Goal: Information Seeking & Learning: Learn about a topic

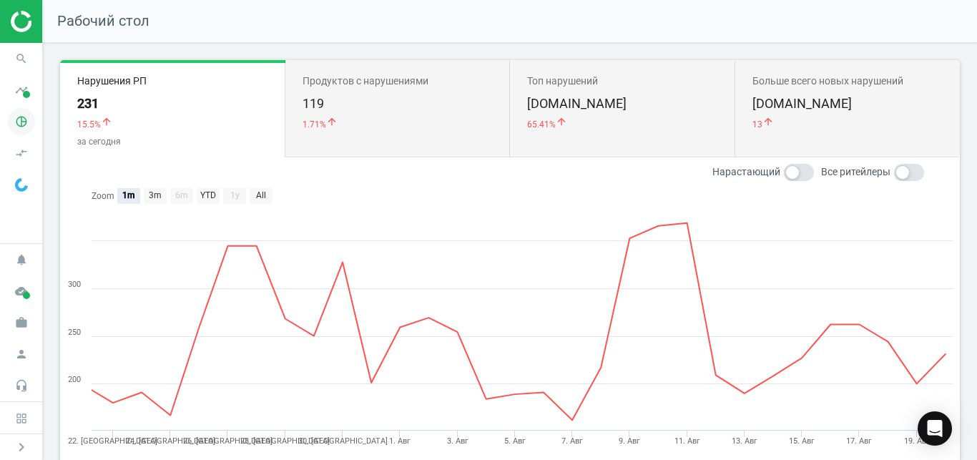
click at [29, 118] on icon "pie_chart_outlined" at bounding box center [21, 121] width 27 height 27
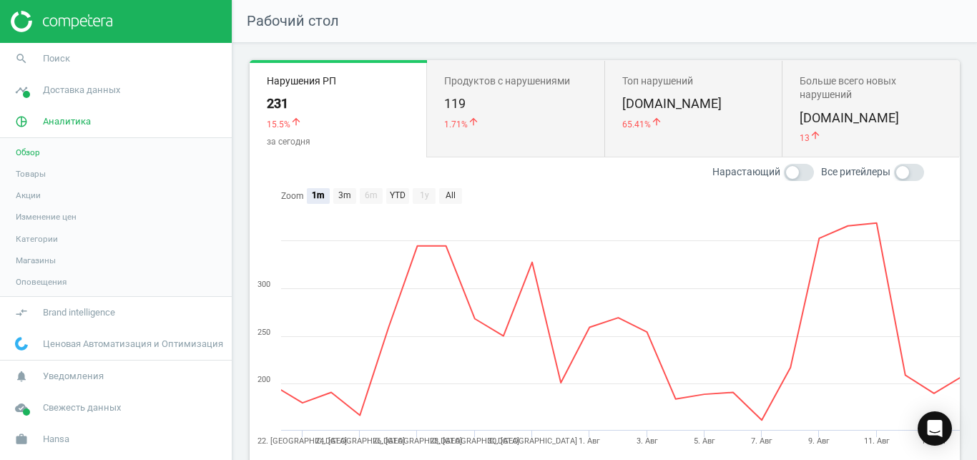
click at [34, 172] on span "Товары" at bounding box center [31, 173] width 30 height 11
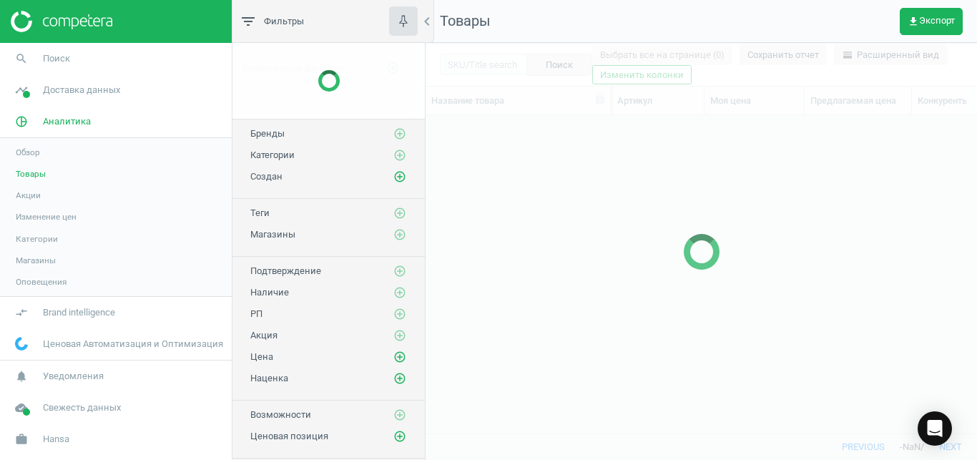
scroll to position [293, 539]
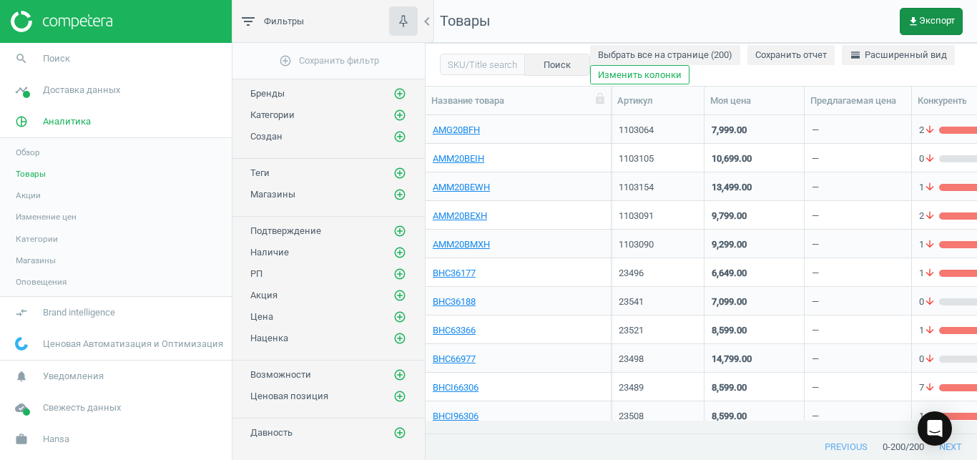
click at [919, 20] on icon "get_app" at bounding box center [913, 21] width 11 height 11
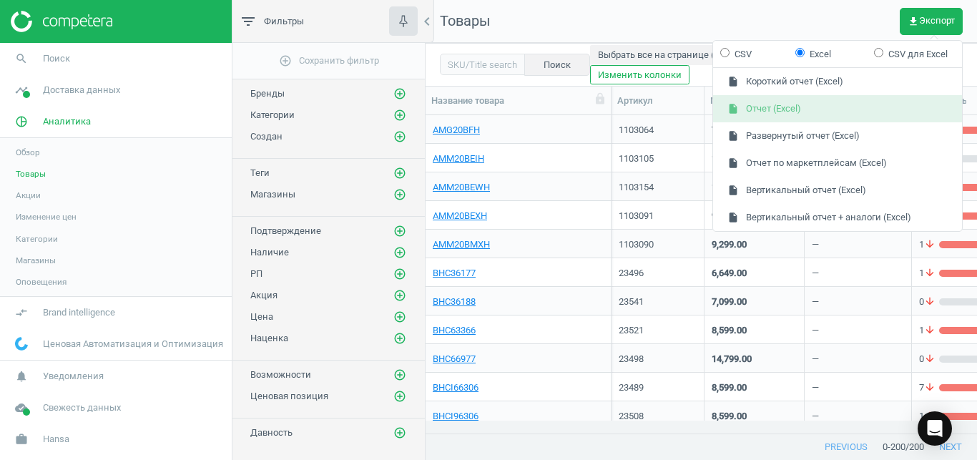
click at [873, 118] on button "insert_drive_file Отчет (Excel)" at bounding box center [837, 108] width 249 height 27
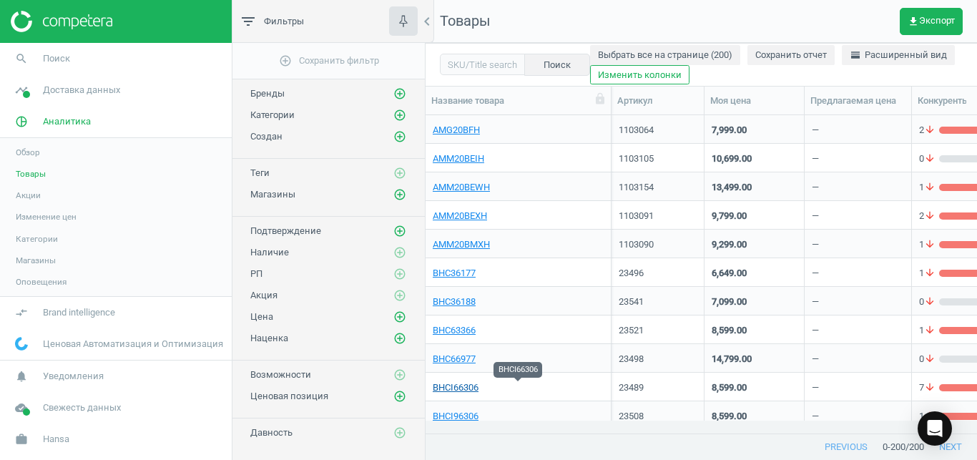
click at [451, 386] on link "BHCI66306" at bounding box center [456, 387] width 46 height 13
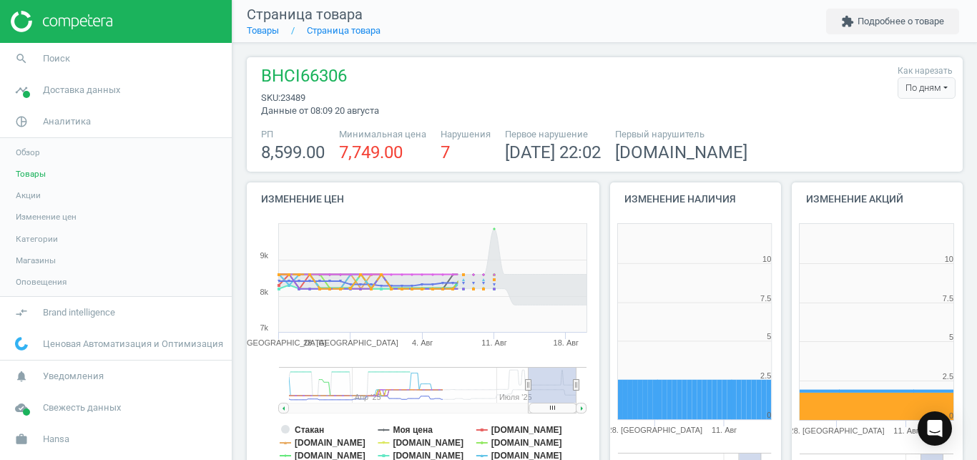
scroll to position [299, 181]
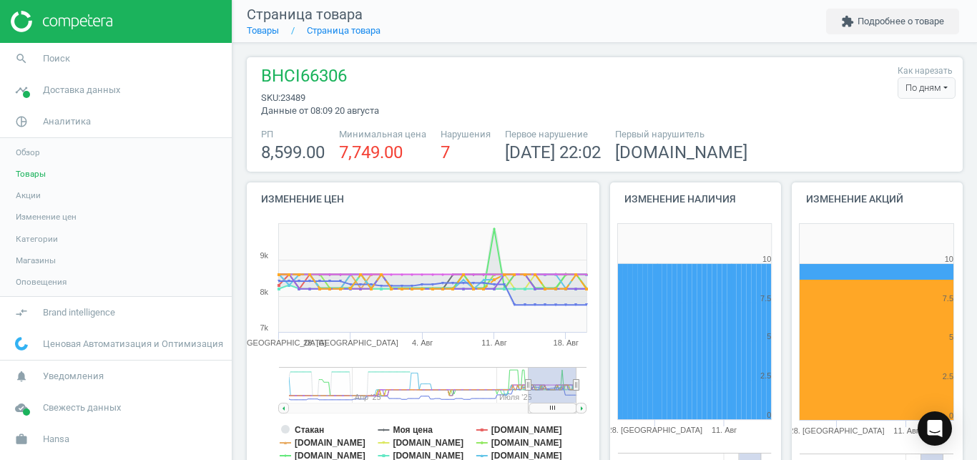
click at [933, 79] on div "По дням" at bounding box center [927, 87] width 58 height 21
click at [892, 136] on button "По часам" at bounding box center [909, 131] width 92 height 17
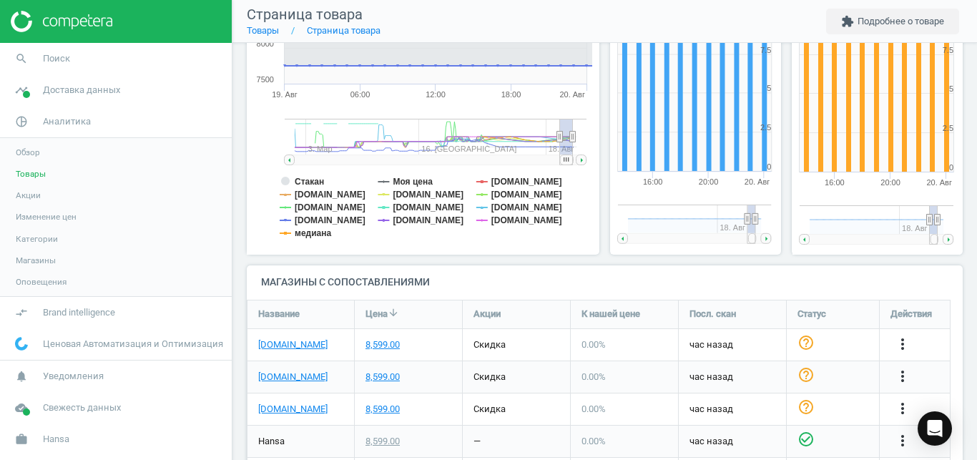
scroll to position [255, 0]
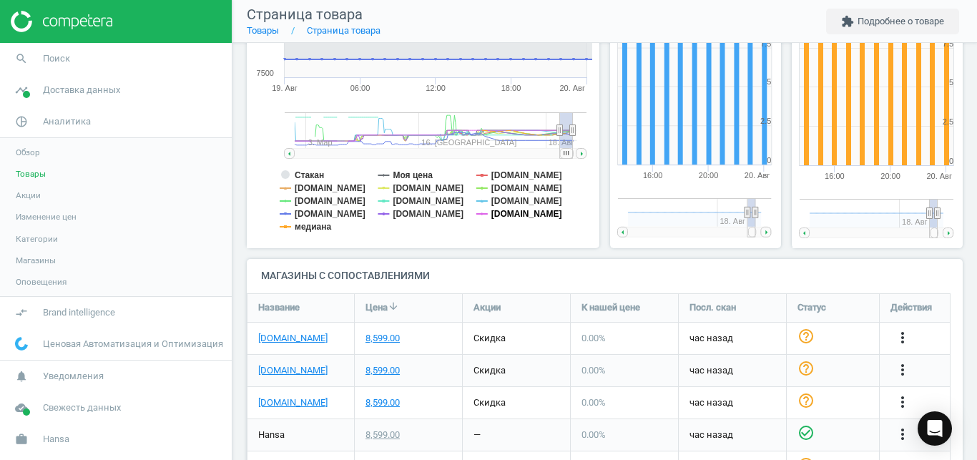
click at [524, 212] on tspan "[DOMAIN_NAME]" at bounding box center [526, 214] width 71 height 10
click at [498, 198] on tspan "[DOMAIN_NAME]" at bounding box center [526, 201] width 71 height 10
click at [398, 200] on tspan "[DOMAIN_NAME]" at bounding box center [428, 201] width 71 height 10
click at [326, 225] on tspan "медиана" at bounding box center [313, 227] width 36 height 10
click at [318, 213] on tspan "[DOMAIN_NAME]" at bounding box center [330, 214] width 71 height 10
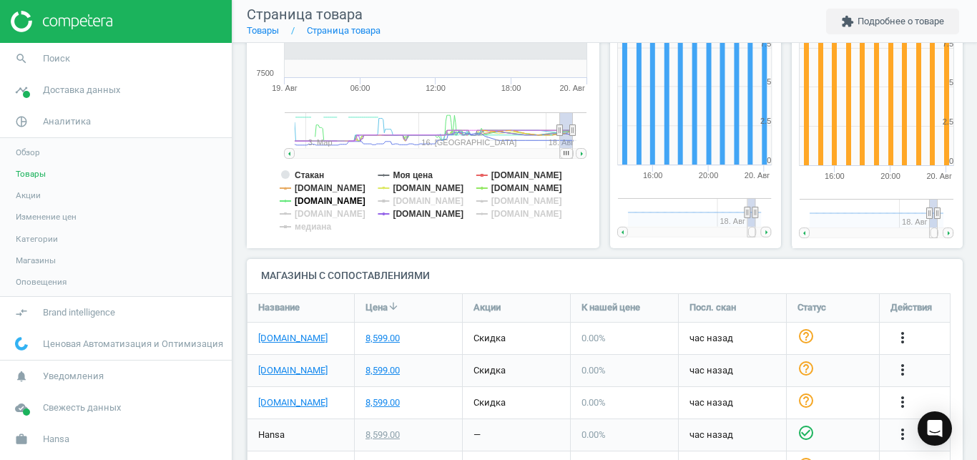
click at [318, 200] on tspan "[DOMAIN_NAME]" at bounding box center [330, 201] width 71 height 10
click at [314, 171] on tspan "Стакан" at bounding box center [309, 175] width 29 height 10
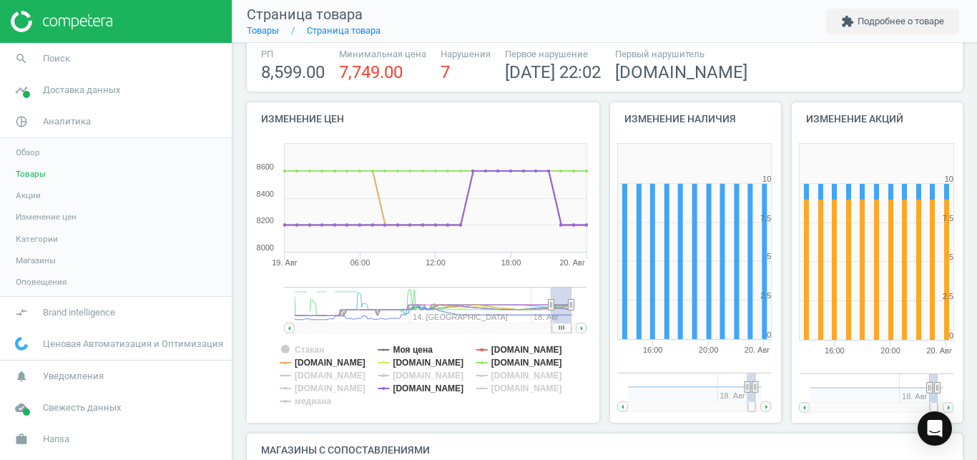
scroll to position [70, 0]
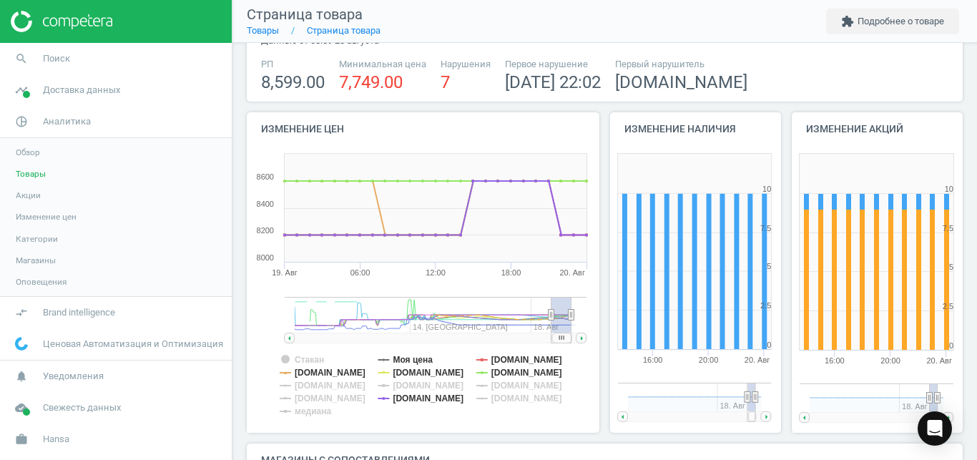
click at [561, 338] on rect at bounding box center [561, 338] width 19 height 10
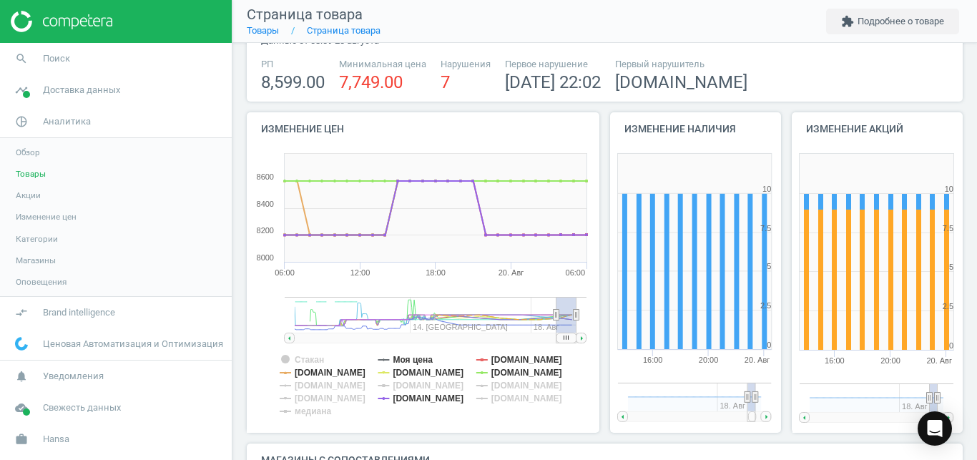
drag, startPoint x: 561, startPoint y: 338, endPoint x: 581, endPoint y: 336, distance: 20.1
click at [581, 336] on g at bounding box center [436, 338] width 303 height 10
click at [432, 373] on tspan "[DOMAIN_NAME]" at bounding box center [428, 373] width 71 height 10
click at [498, 373] on tspan "[DOMAIN_NAME]" at bounding box center [526, 373] width 71 height 10
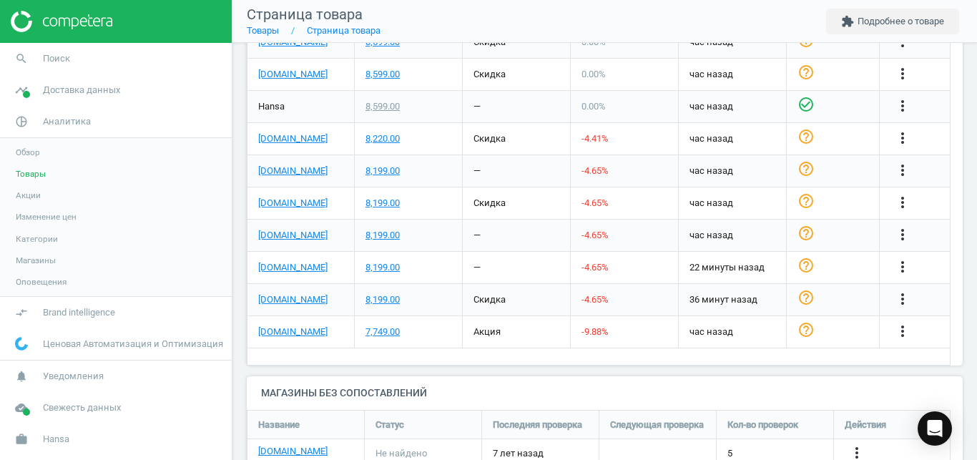
scroll to position [584, 0]
click at [389, 298] on div "8,199.00" at bounding box center [382, 298] width 34 height 13
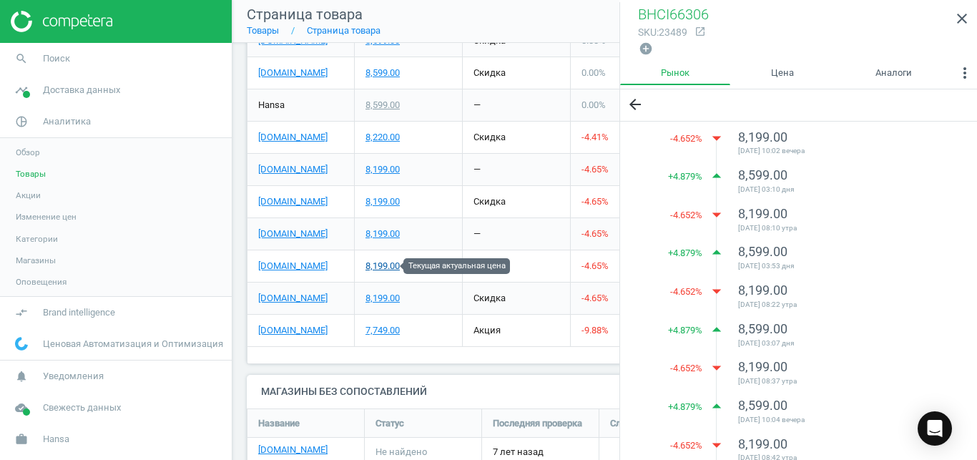
click at [388, 266] on div "8,199.00" at bounding box center [382, 266] width 34 height 13
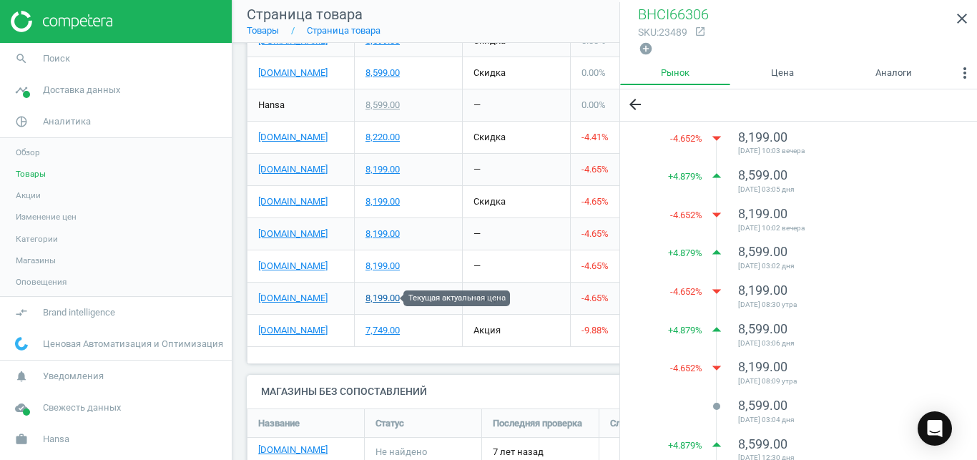
click at [377, 298] on div "8,199.00" at bounding box center [382, 298] width 34 height 13
click at [964, 27] on icon "close" at bounding box center [961, 18] width 17 height 17
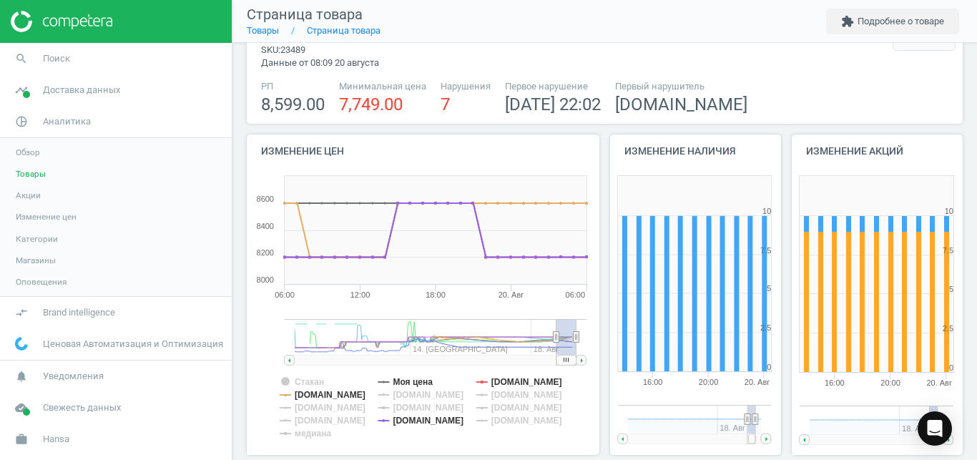
scroll to position [50, 0]
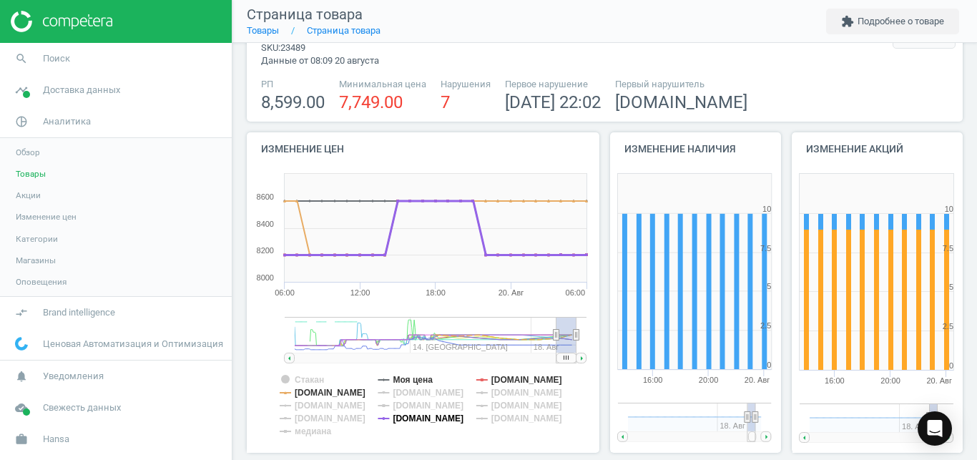
click at [409, 420] on tspan "[DOMAIN_NAME]" at bounding box center [428, 418] width 71 height 10
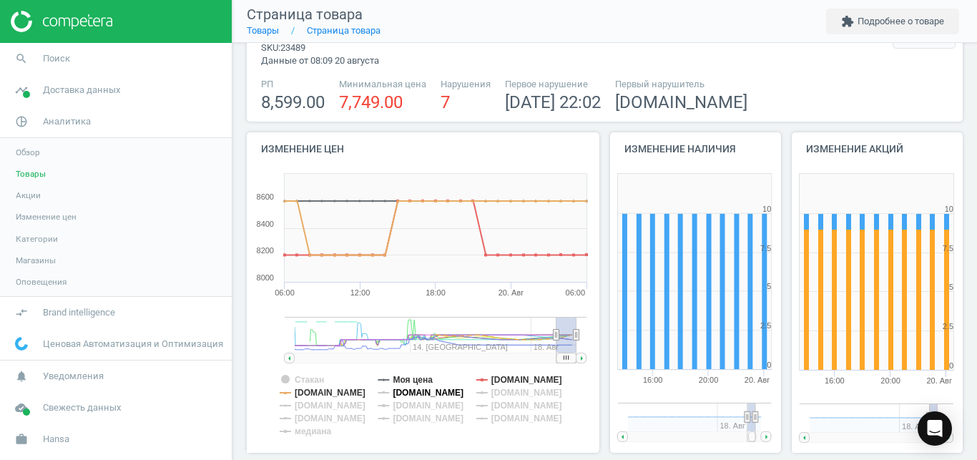
click at [418, 396] on tspan "[DOMAIN_NAME]" at bounding box center [428, 393] width 71 height 10
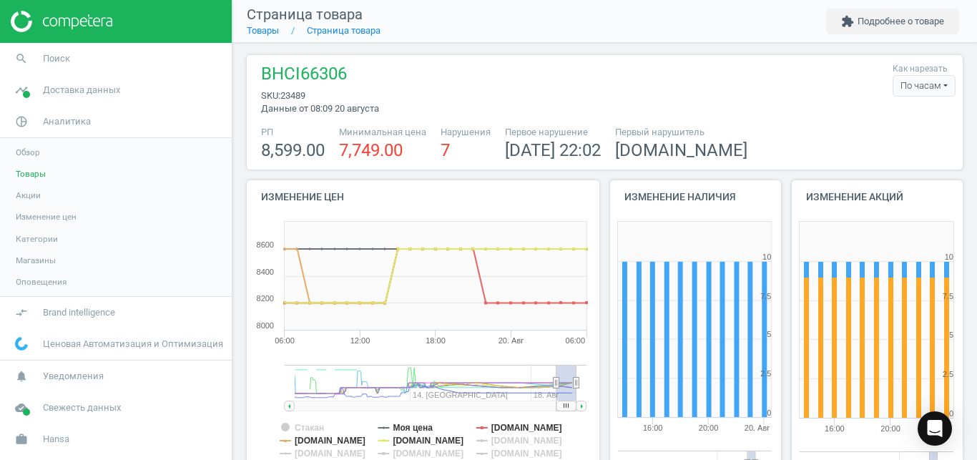
scroll to position [0, 0]
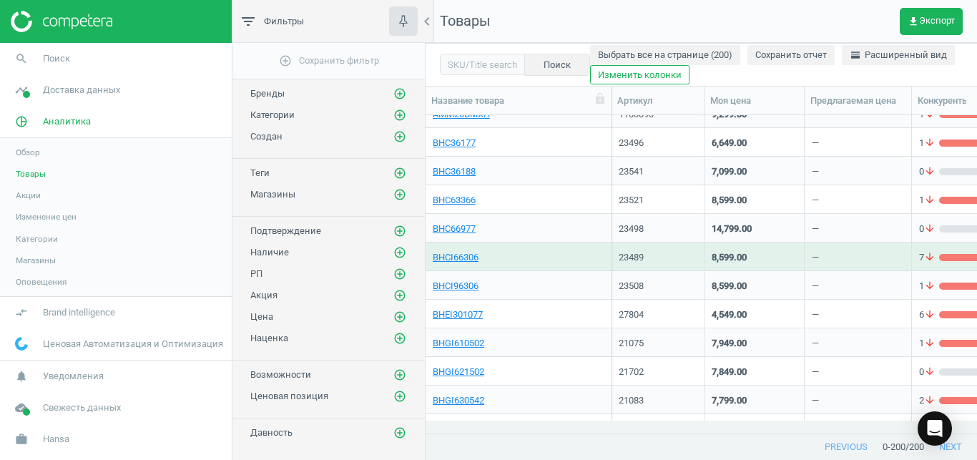
scroll to position [232, 0]
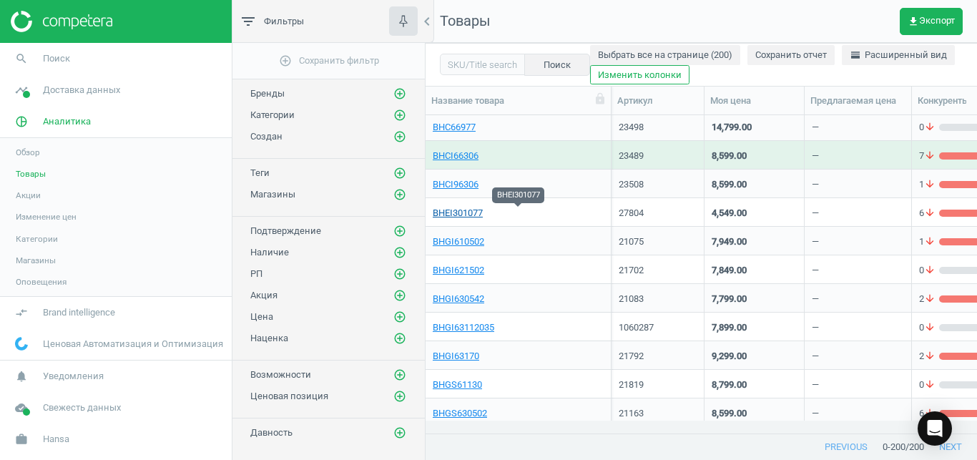
click at [466, 215] on link "BHEI301077" at bounding box center [458, 213] width 50 height 13
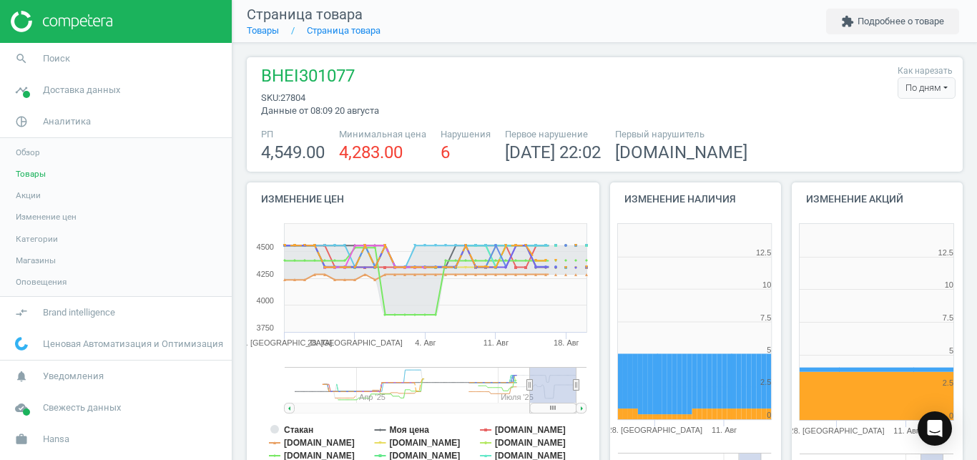
scroll to position [299, 181]
click at [913, 88] on div "По дням" at bounding box center [927, 87] width 58 height 21
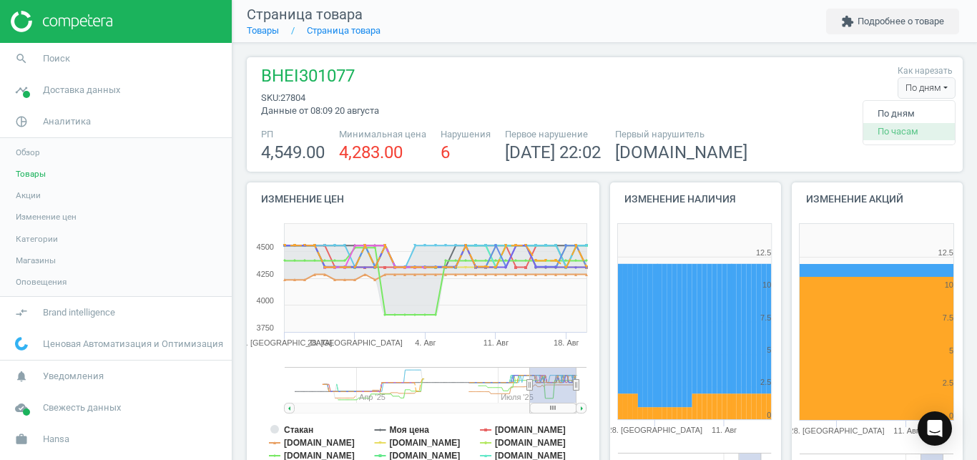
click at [888, 132] on button "По часам" at bounding box center [909, 131] width 92 height 17
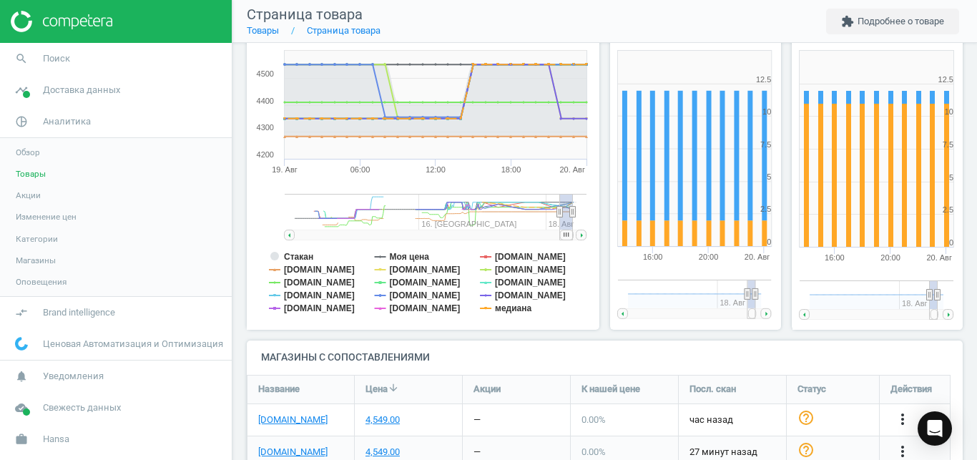
scroll to position [173, 0]
click at [507, 307] on tspan "медиана" at bounding box center [513, 308] width 36 height 10
click at [402, 288] on tspan "[DOMAIN_NAME]" at bounding box center [425, 282] width 71 height 10
click at [403, 293] on tspan "[DOMAIN_NAME]" at bounding box center [425, 295] width 71 height 10
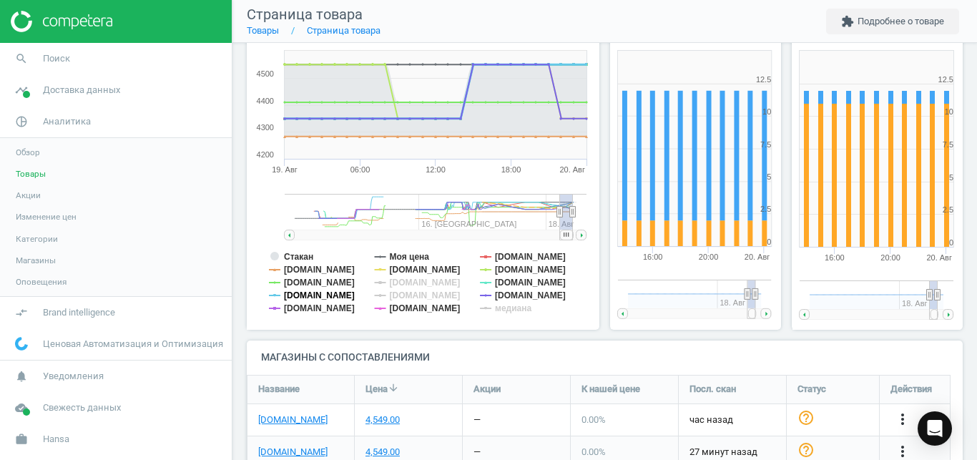
click at [288, 297] on tspan "[DOMAIN_NAME]" at bounding box center [319, 295] width 71 height 10
click at [297, 282] on tspan "[DOMAIN_NAME]" at bounding box center [319, 282] width 71 height 10
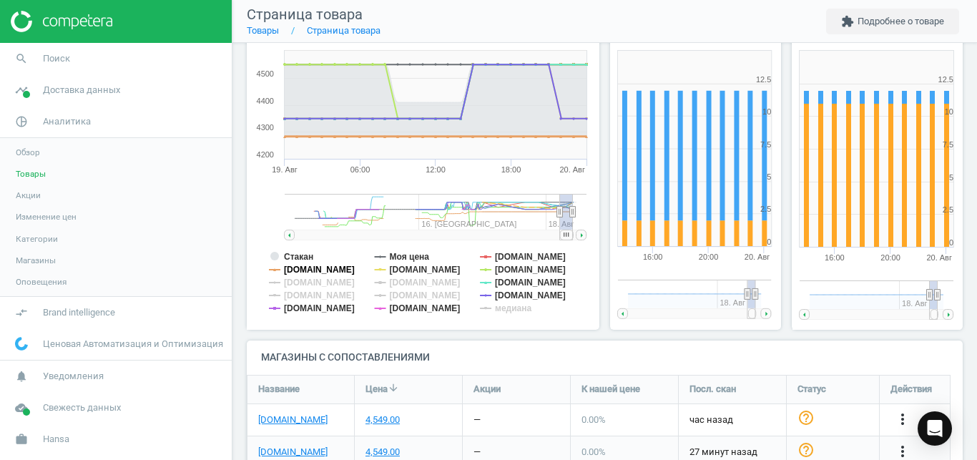
click at [305, 267] on tspan "[DOMAIN_NAME]" at bounding box center [319, 270] width 71 height 10
click at [303, 255] on tspan "Стакан" at bounding box center [298, 257] width 29 height 10
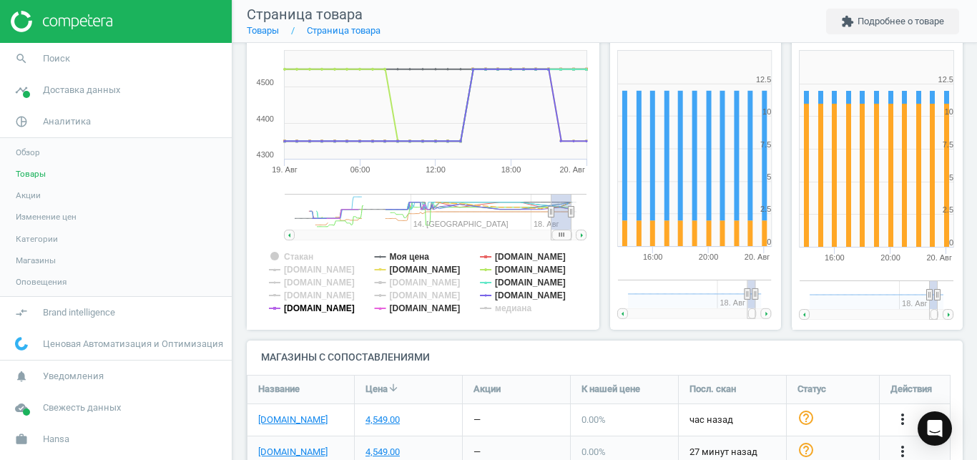
click at [317, 310] on tspan "[DOMAIN_NAME]" at bounding box center [319, 308] width 71 height 10
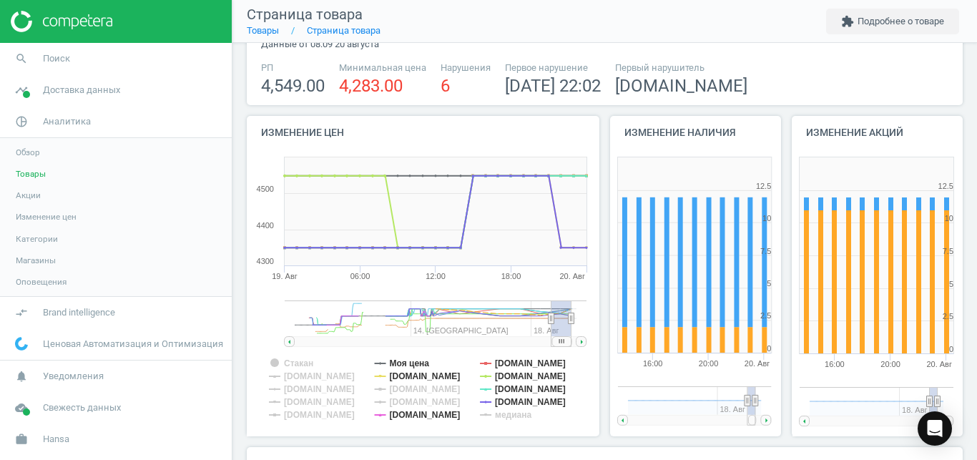
scroll to position [64, 0]
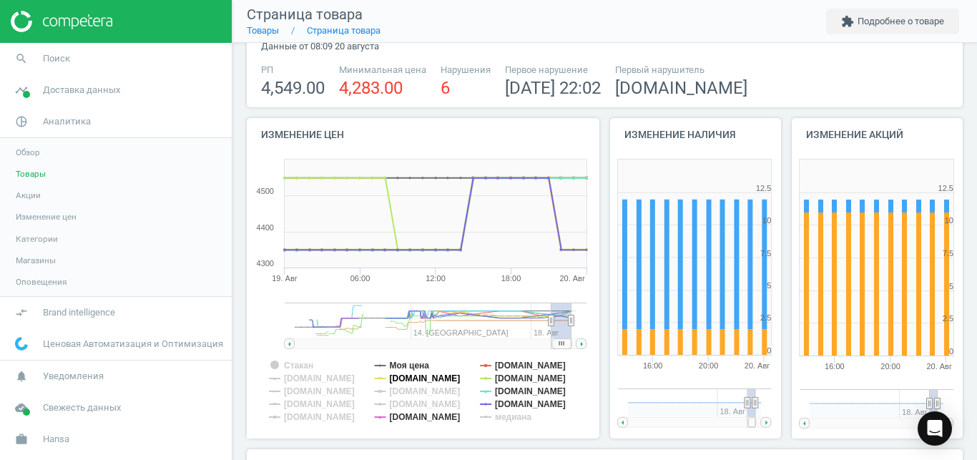
click at [402, 379] on tspan "[DOMAIN_NAME]" at bounding box center [425, 378] width 71 height 10
click at [516, 391] on tspan "[DOMAIN_NAME]" at bounding box center [530, 391] width 71 height 10
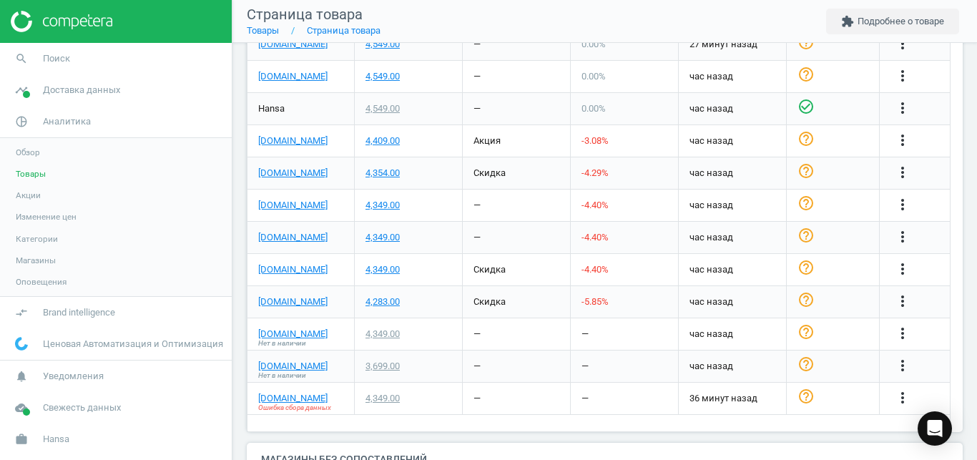
scroll to position [551, 0]
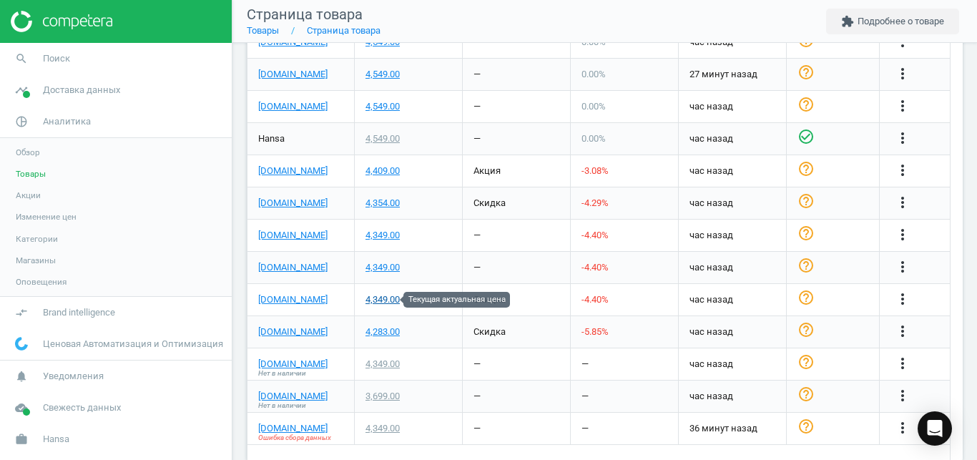
click at [387, 298] on div "4,349.00" at bounding box center [382, 299] width 34 height 13
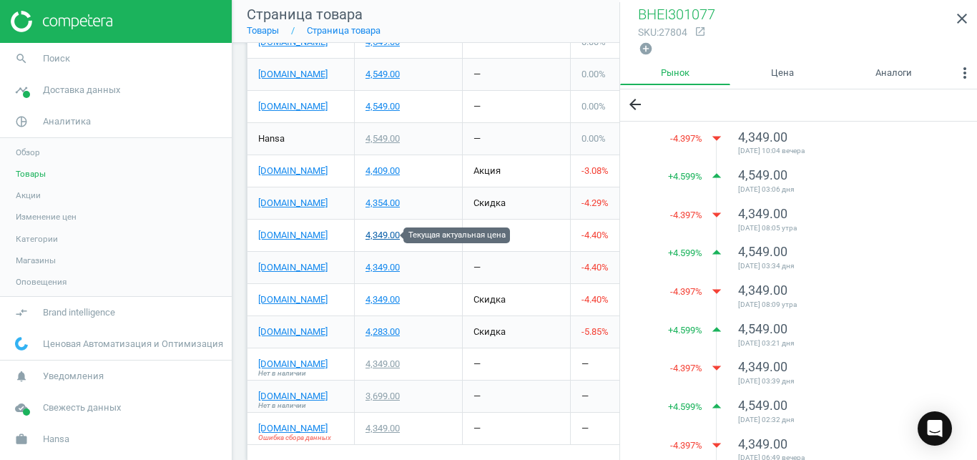
click at [385, 232] on div "4,349.00" at bounding box center [382, 235] width 34 height 13
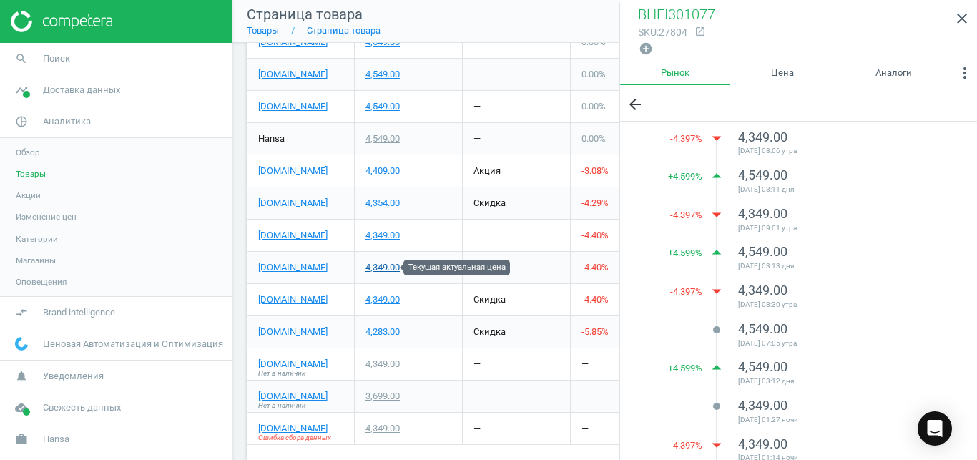
click at [380, 262] on div "4,349.00" at bounding box center [382, 267] width 34 height 13
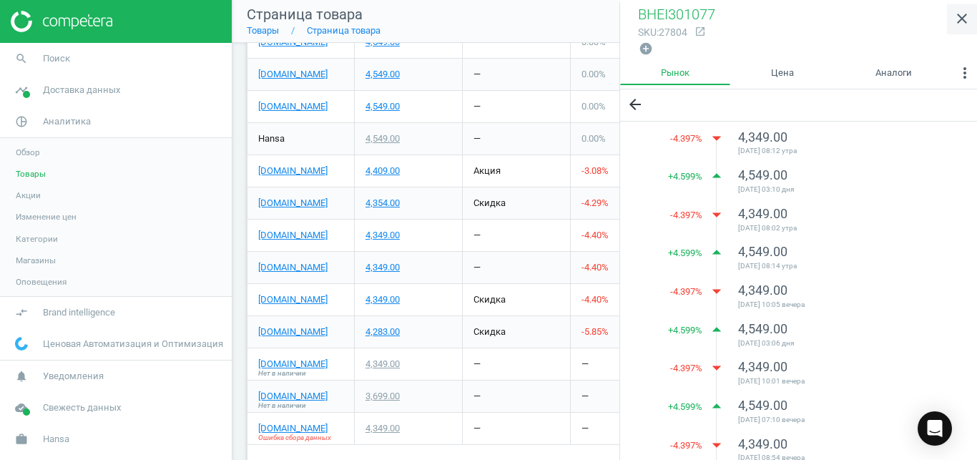
click at [971, 26] on link "close" at bounding box center [962, 19] width 30 height 31
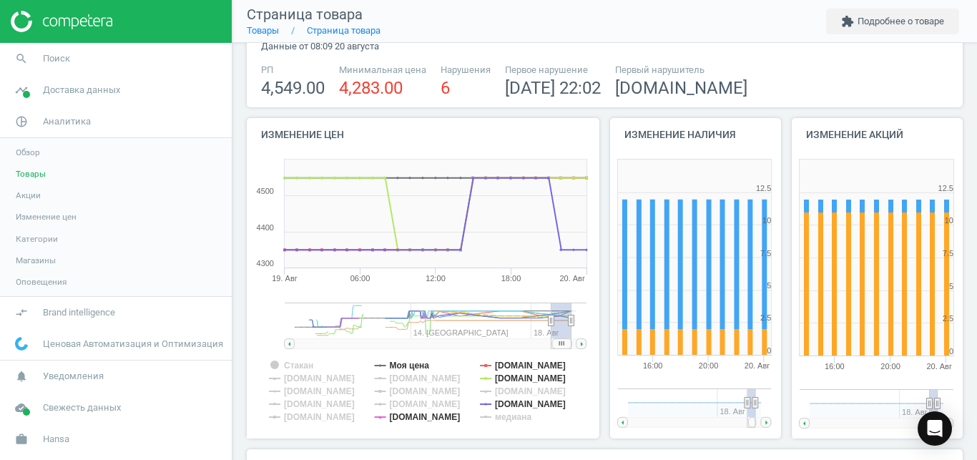
scroll to position [69, 0]
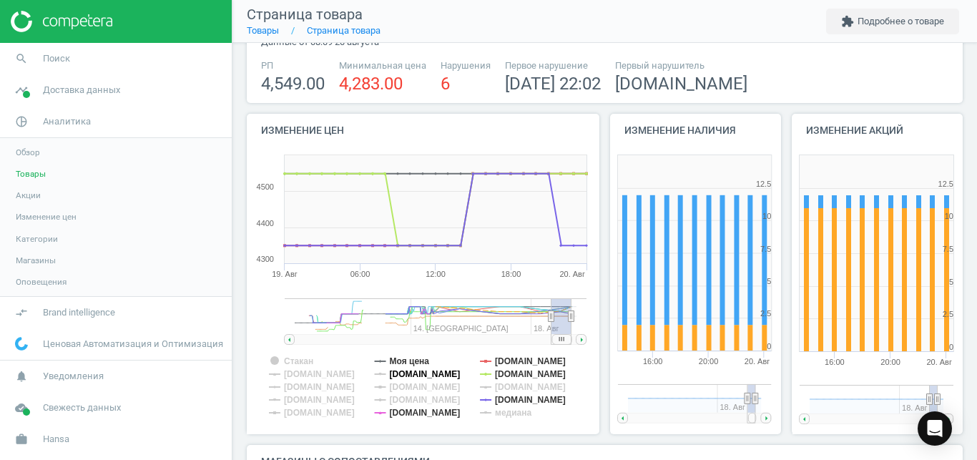
click at [407, 373] on tspan "[DOMAIN_NAME]" at bounding box center [425, 374] width 71 height 10
click at [507, 379] on tspan "[DOMAIN_NAME]" at bounding box center [530, 374] width 71 height 10
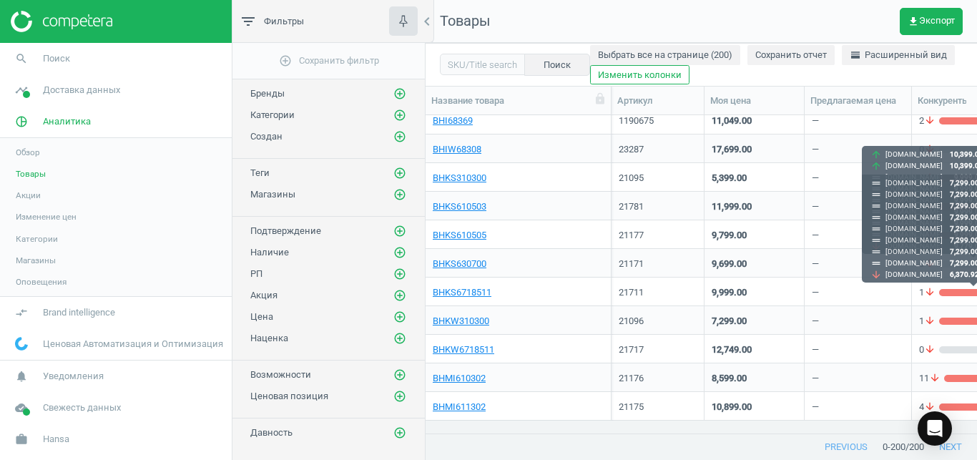
scroll to position [810, 0]
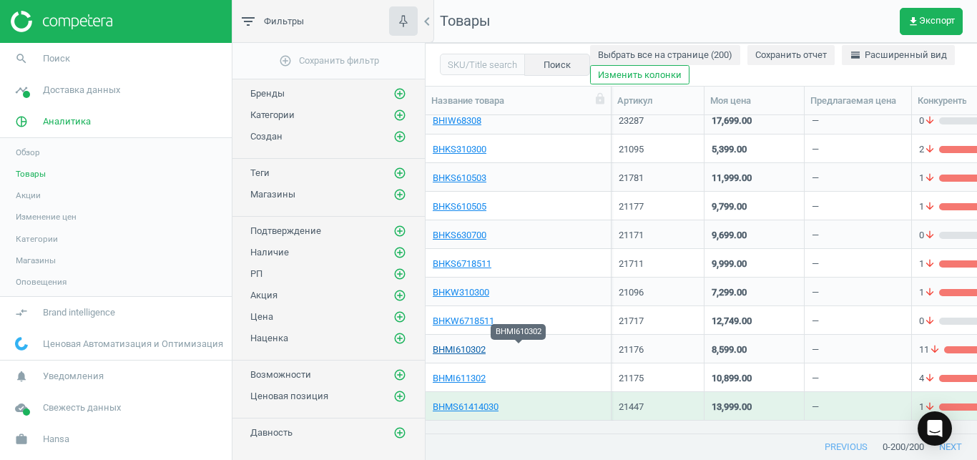
click at [461, 346] on link "BHMI610302" at bounding box center [459, 349] width 53 height 13
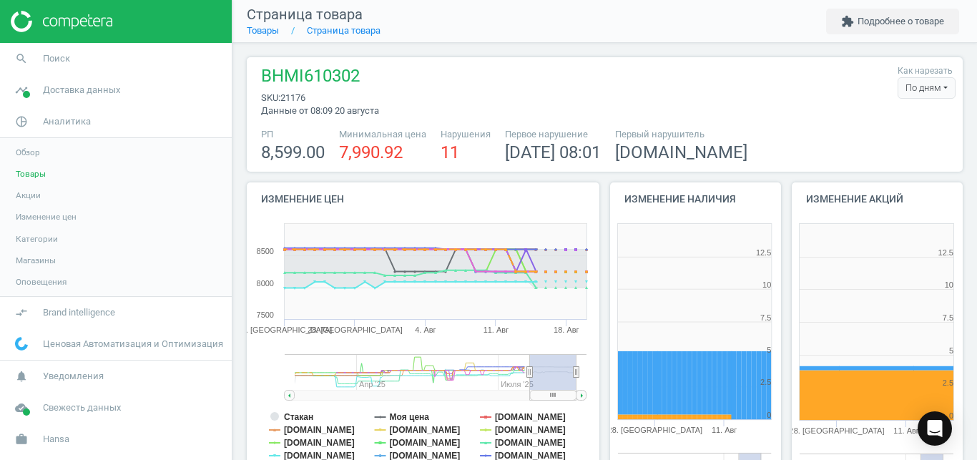
scroll to position [299, 181]
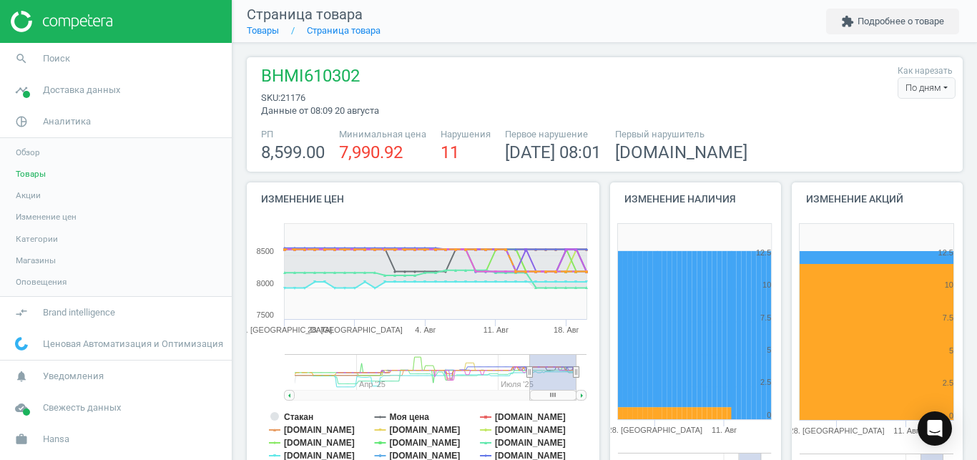
click at [920, 90] on div "По дням" at bounding box center [927, 87] width 58 height 21
click at [887, 139] on button "По часам" at bounding box center [909, 131] width 92 height 17
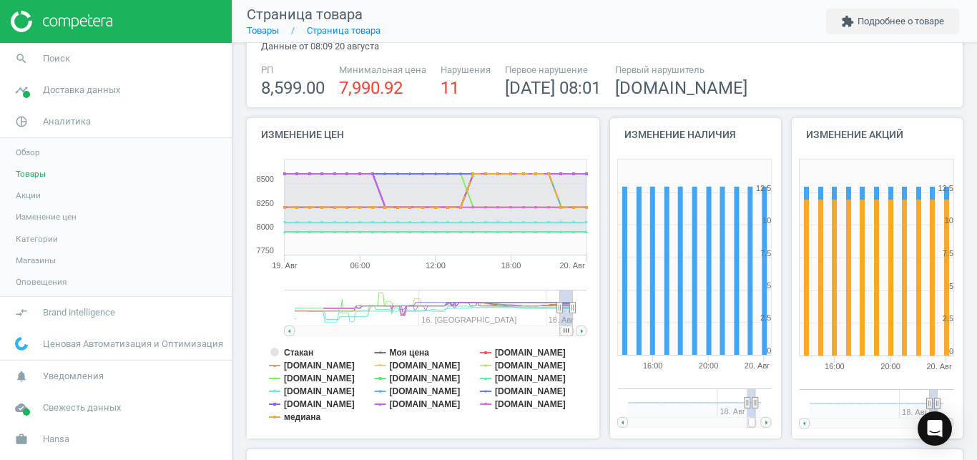
scroll to position [71, 0]
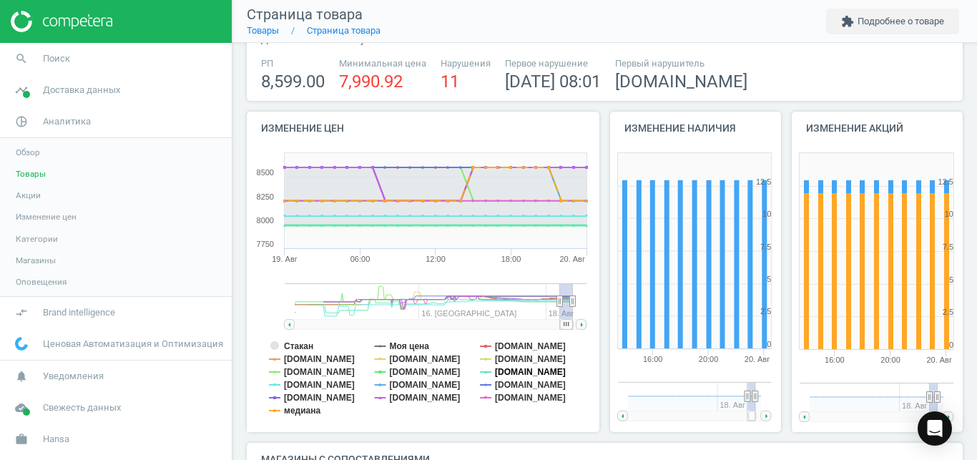
drag, startPoint x: 518, startPoint y: 368, endPoint x: 518, endPoint y: 378, distance: 10.0
click at [518, 377] on tspan "[DOMAIN_NAME]" at bounding box center [530, 372] width 71 height 10
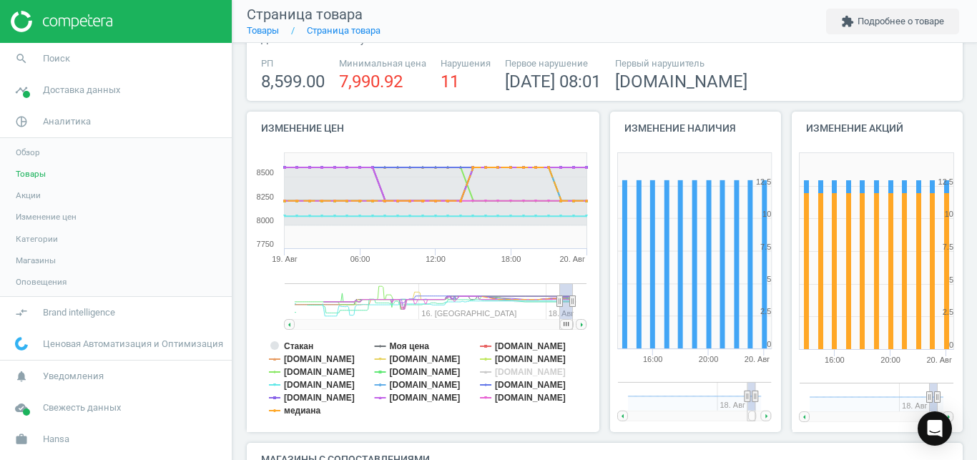
click at [518, 377] on tspan "[DOMAIN_NAME]" at bounding box center [530, 372] width 71 height 10
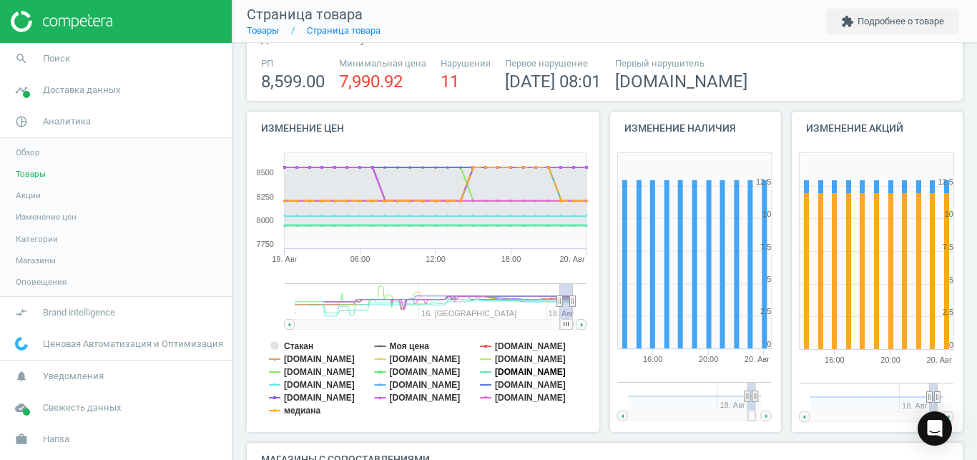
click at [520, 375] on tspan "[DOMAIN_NAME]" at bounding box center [530, 372] width 71 height 10
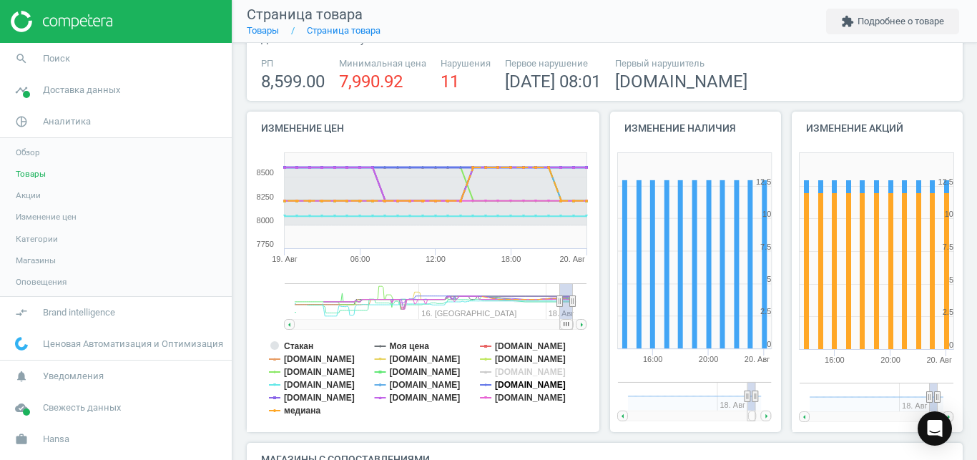
click at [520, 383] on tspan "[DOMAIN_NAME]" at bounding box center [530, 385] width 71 height 10
click at [514, 393] on tspan "[DOMAIN_NAME]" at bounding box center [530, 398] width 71 height 10
click at [304, 395] on tspan "[DOMAIN_NAME]" at bounding box center [319, 398] width 71 height 10
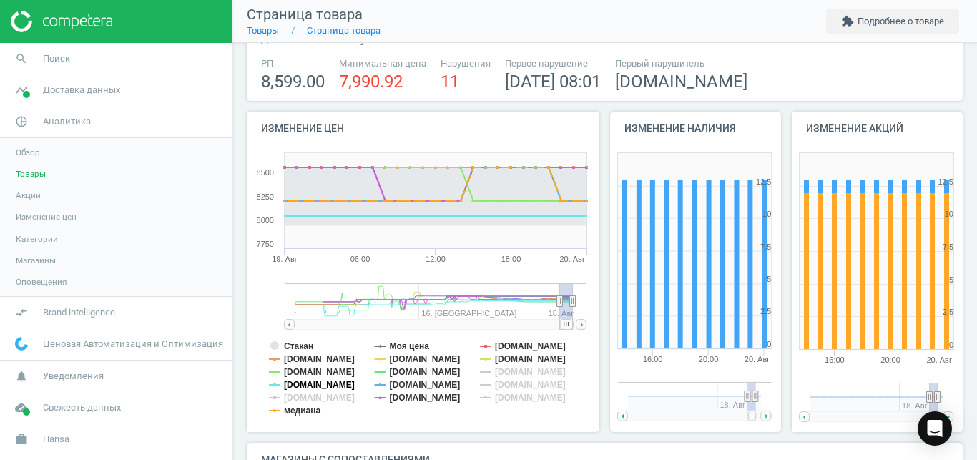
click at [285, 383] on tspan "[DOMAIN_NAME]" at bounding box center [319, 385] width 71 height 10
click at [285, 368] on tspan "[DOMAIN_NAME]" at bounding box center [319, 372] width 71 height 10
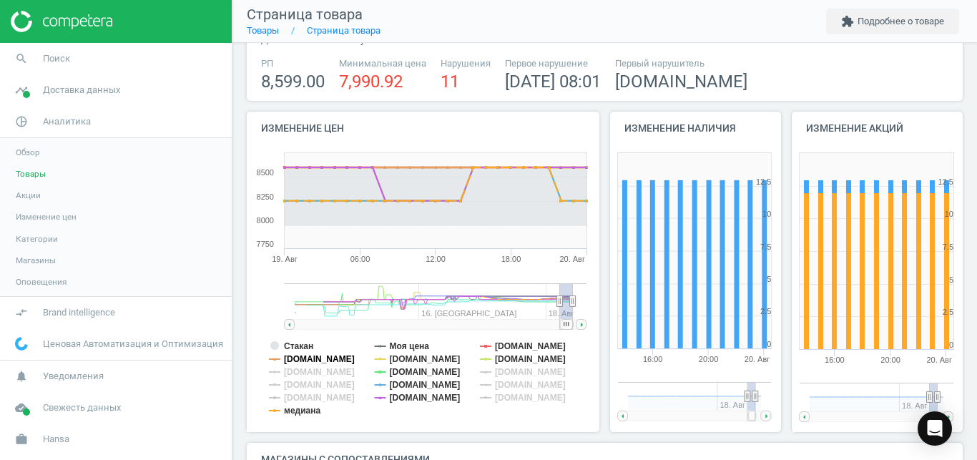
click at [294, 355] on tspan "[DOMAIN_NAME]" at bounding box center [319, 359] width 71 height 10
click at [298, 345] on tspan "Стакан" at bounding box center [298, 346] width 29 height 10
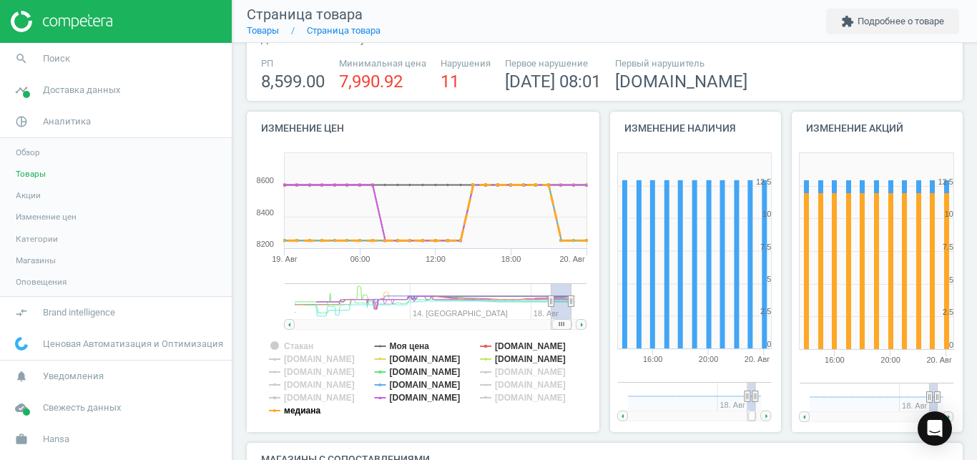
click at [305, 413] on tspan "медиана" at bounding box center [302, 411] width 36 height 10
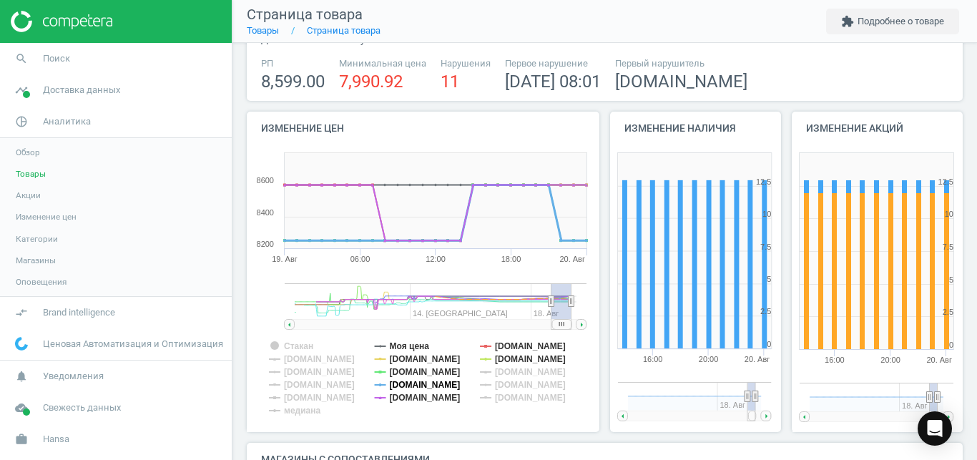
click at [406, 385] on tspan "[DOMAIN_NAME]" at bounding box center [425, 385] width 71 height 10
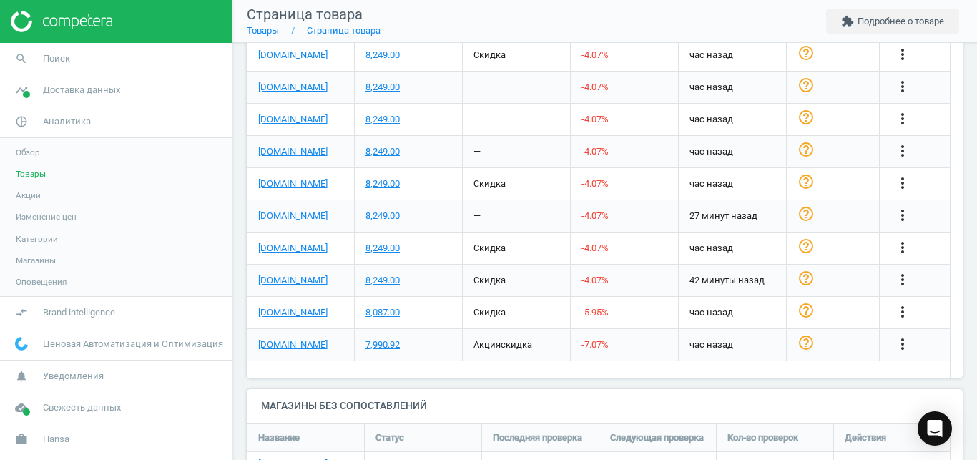
scroll to position [715, 0]
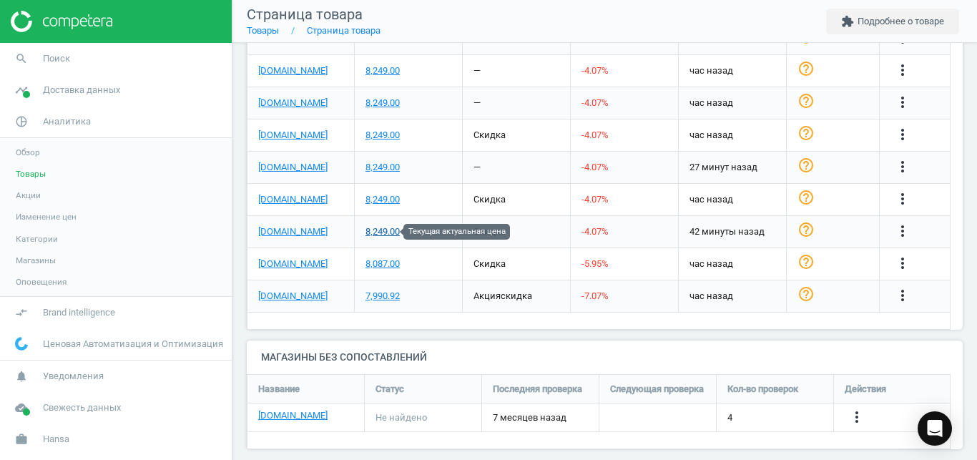
click at [388, 237] on div "8,249.00" at bounding box center [382, 231] width 34 height 13
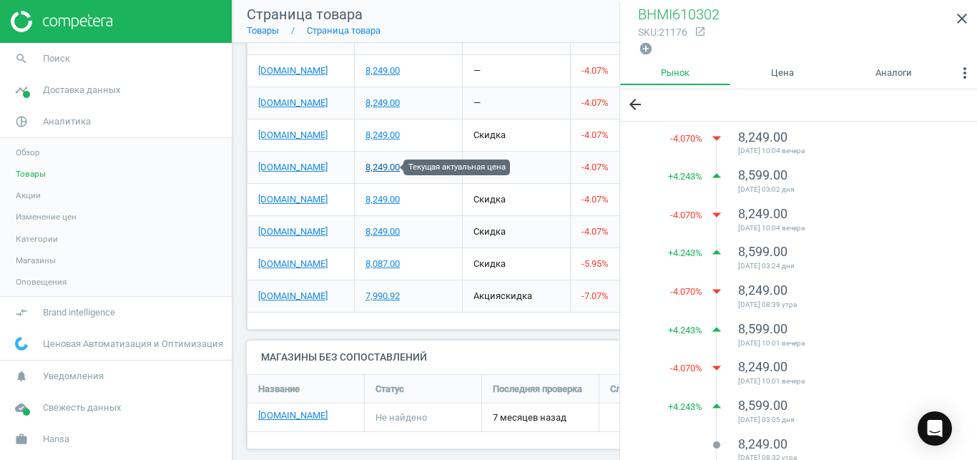
click at [383, 172] on div "8,249.00" at bounding box center [382, 167] width 34 height 13
click at [967, 16] on icon "close" at bounding box center [961, 18] width 17 height 17
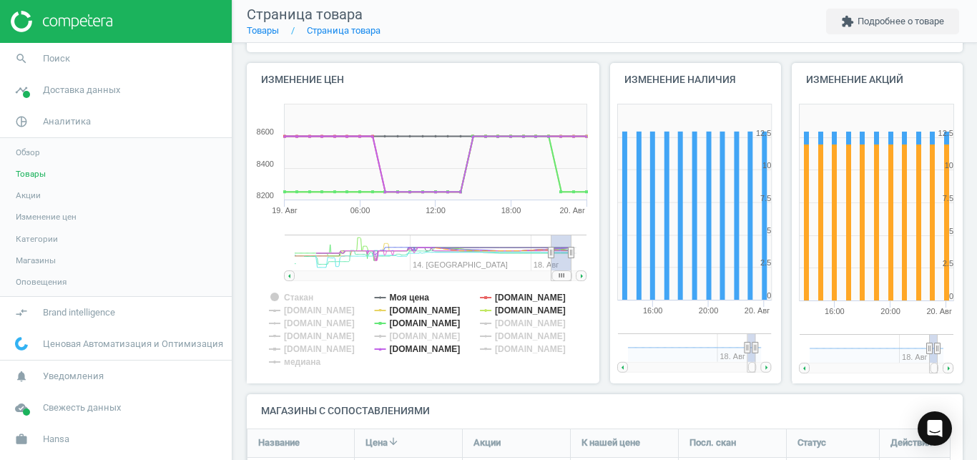
scroll to position [122, 0]
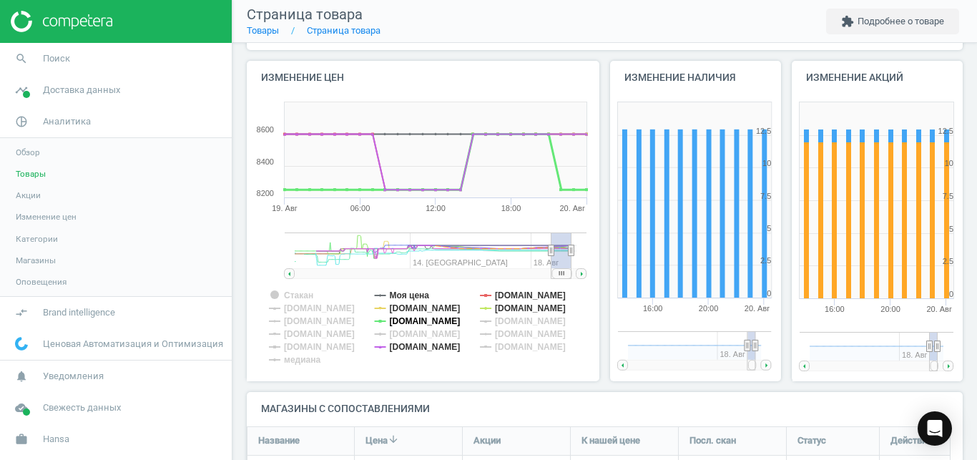
click at [448, 321] on tspan "[DOMAIN_NAME]" at bounding box center [425, 321] width 71 height 10
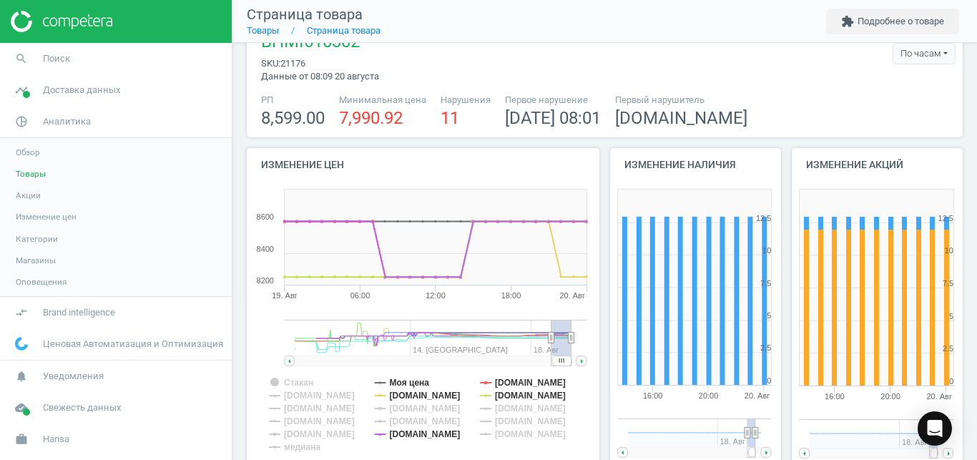
scroll to position [20, 0]
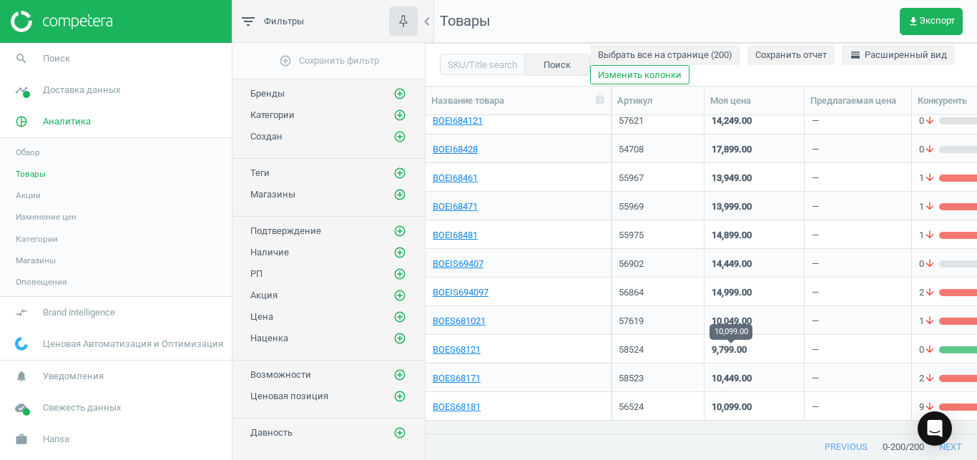
scroll to position [1325, 0]
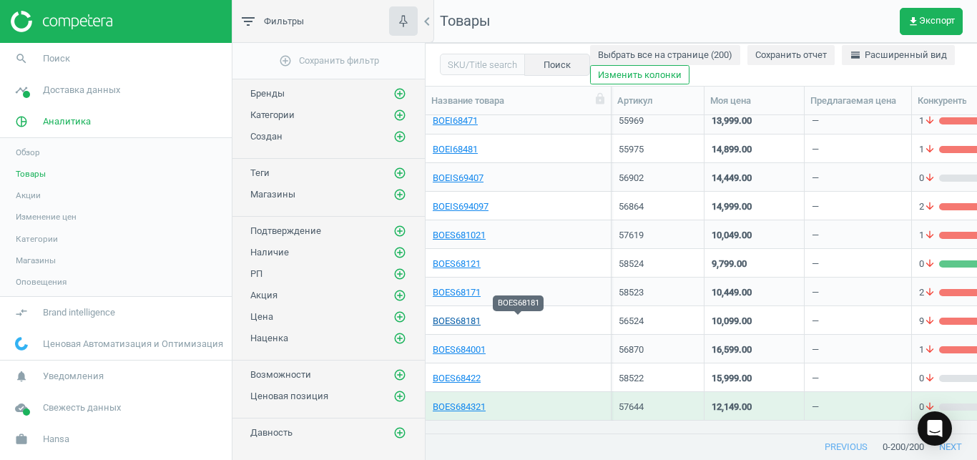
click at [467, 325] on link "BOES68181" at bounding box center [457, 321] width 48 height 13
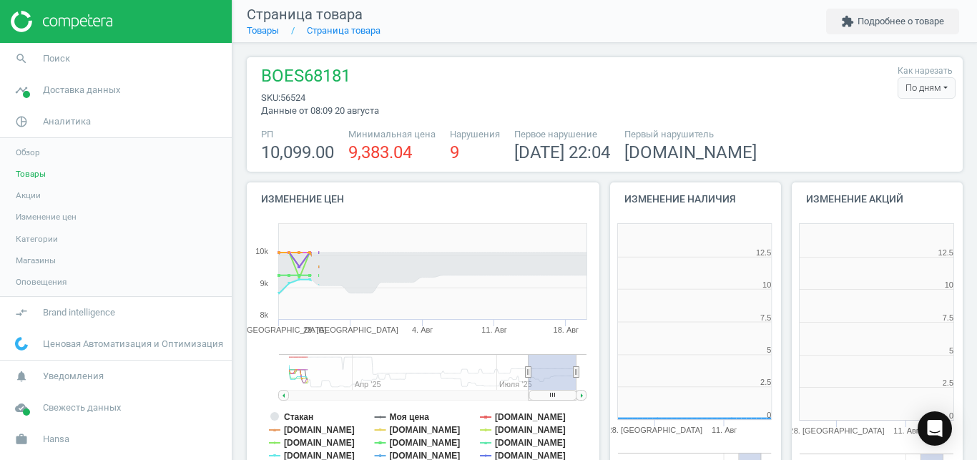
scroll to position [299, 181]
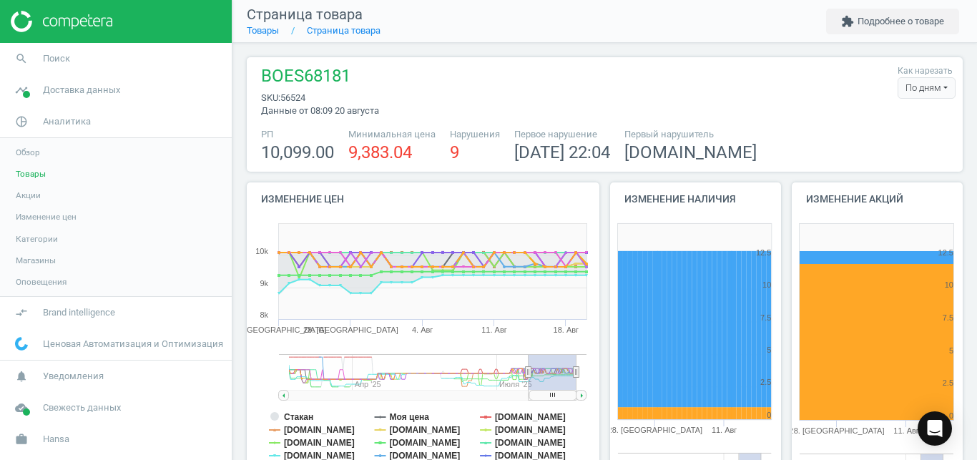
click at [916, 84] on div "По дням" at bounding box center [927, 87] width 58 height 21
click at [891, 128] on button "По часам" at bounding box center [909, 131] width 92 height 17
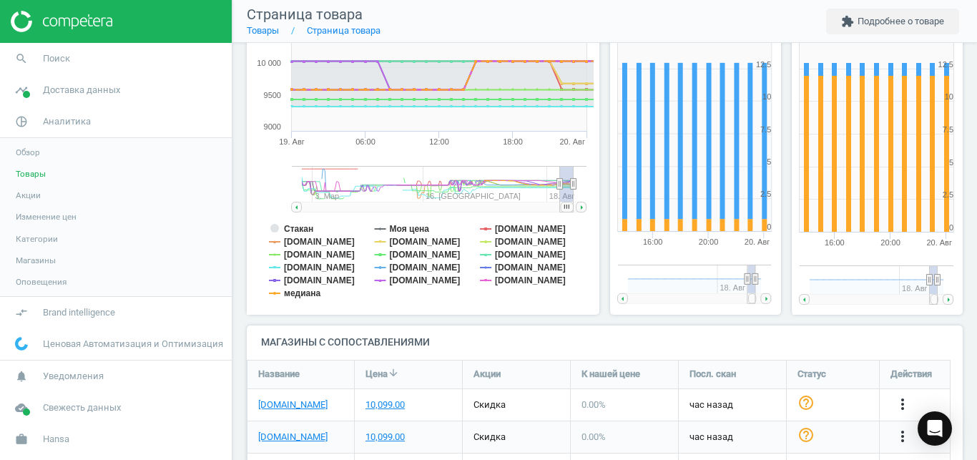
scroll to position [192, 0]
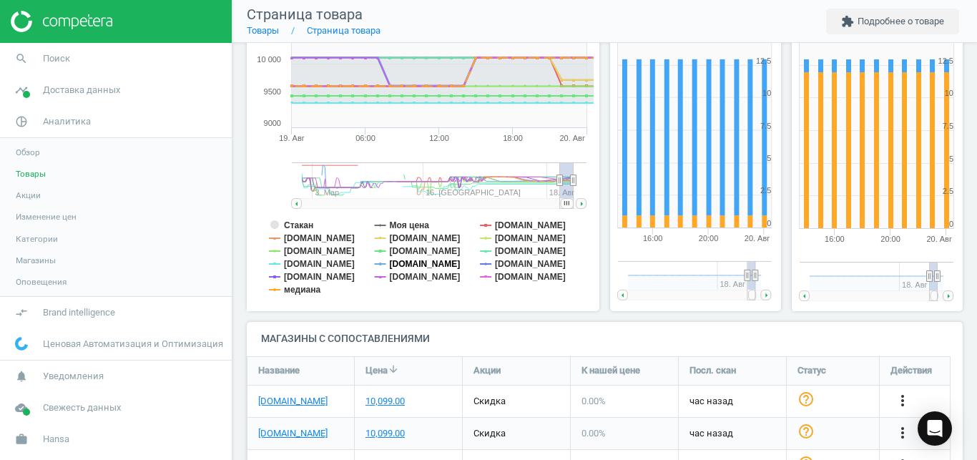
click at [416, 266] on tspan "[DOMAIN_NAME]" at bounding box center [425, 264] width 71 height 10
click at [523, 264] on tspan "[DOMAIN_NAME]" at bounding box center [530, 264] width 71 height 10
click at [511, 278] on tspan "[DOMAIN_NAME]" at bounding box center [530, 277] width 71 height 10
click at [526, 252] on tspan "[DOMAIN_NAME]" at bounding box center [530, 251] width 71 height 10
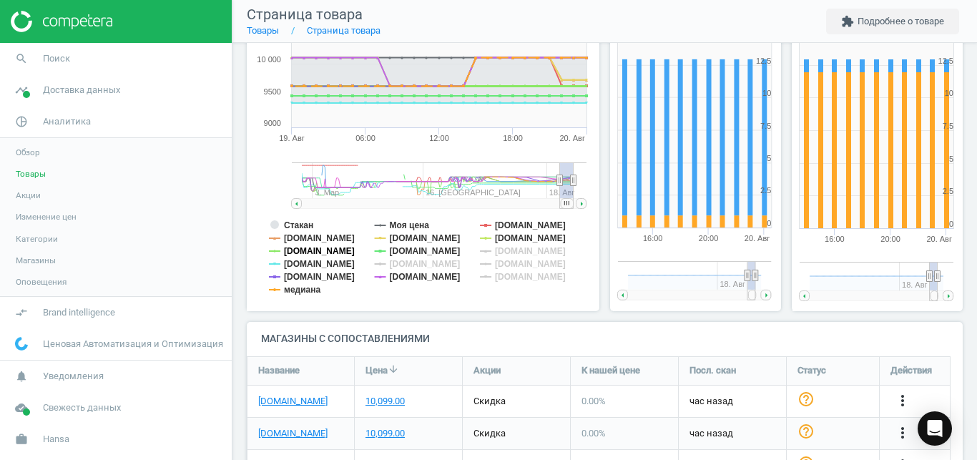
click at [310, 256] on tspan "[DOMAIN_NAME]" at bounding box center [319, 251] width 71 height 10
click at [307, 267] on tspan "[DOMAIN_NAME]" at bounding box center [319, 264] width 71 height 10
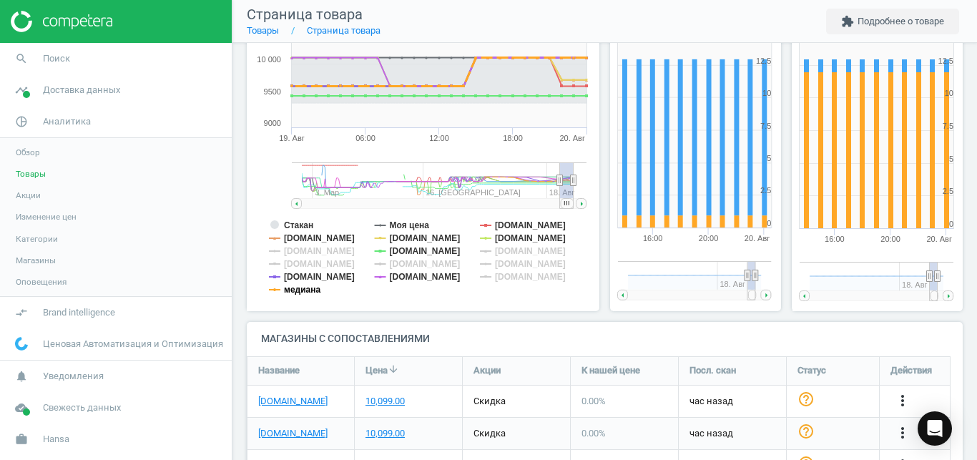
click at [307, 285] on tspan "медиана" at bounding box center [302, 290] width 36 height 10
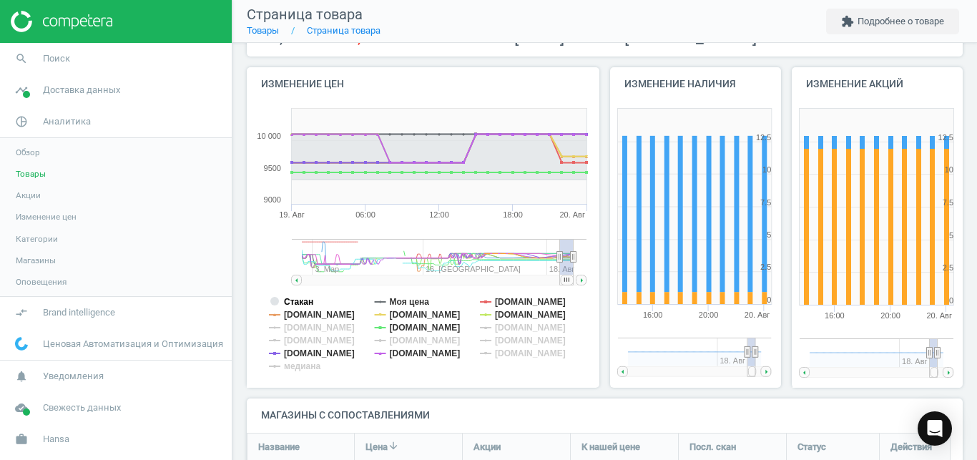
click at [303, 298] on tspan "Стакан" at bounding box center [298, 302] width 29 height 10
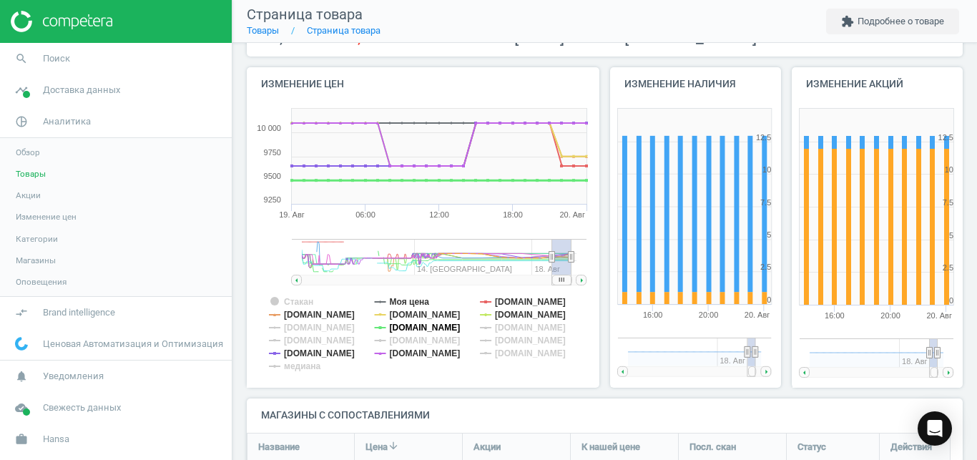
click at [421, 329] on tspan "[DOMAIN_NAME]" at bounding box center [425, 328] width 71 height 10
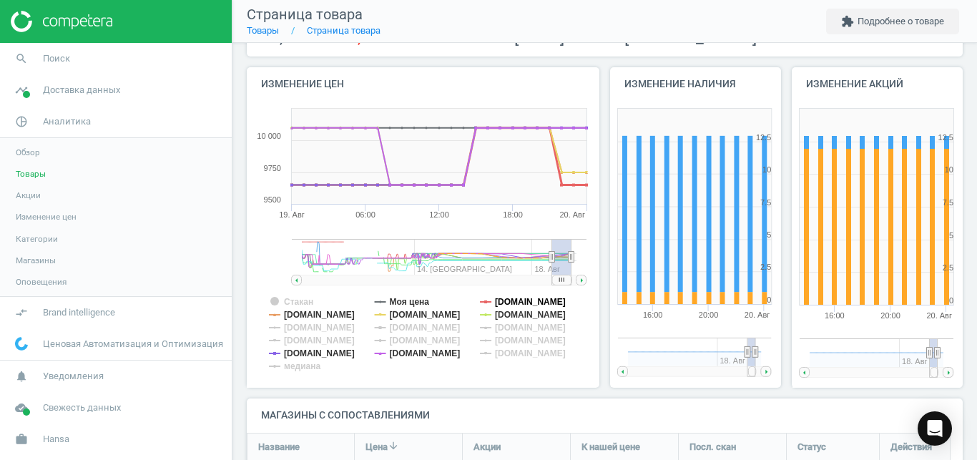
click at [521, 303] on tspan "[DOMAIN_NAME]" at bounding box center [530, 302] width 71 height 10
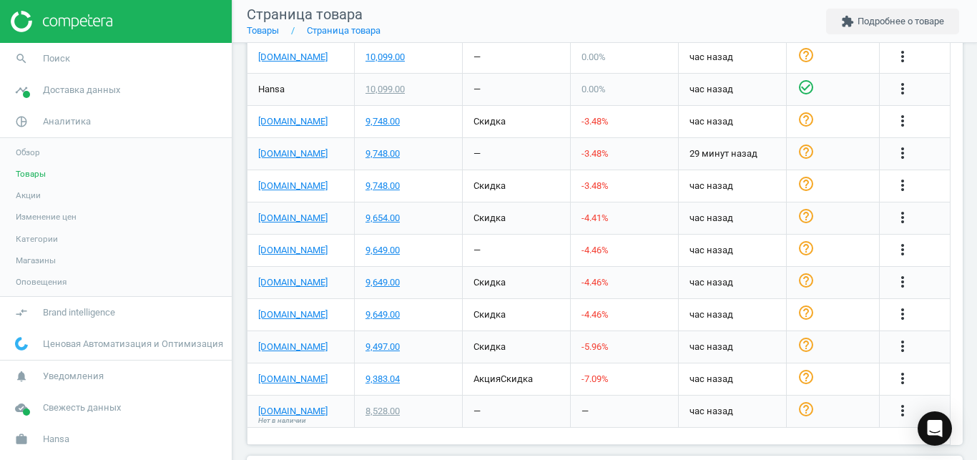
scroll to position [653, 0]
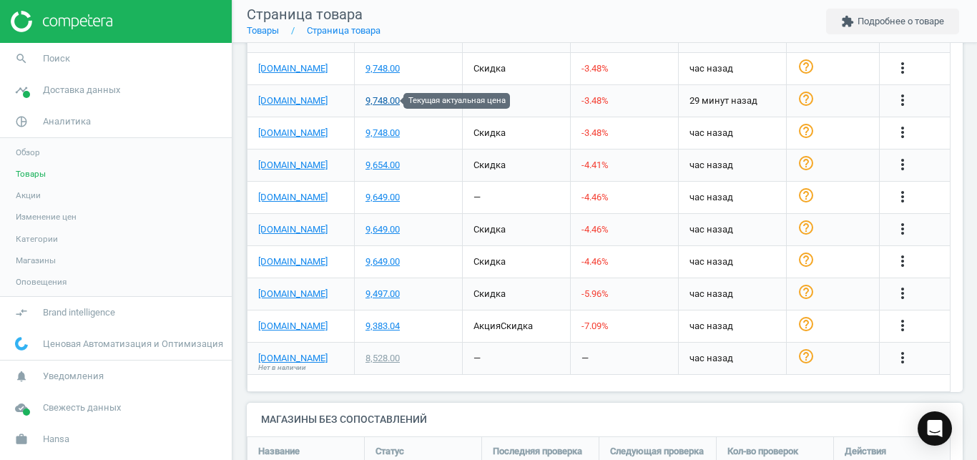
click at [393, 104] on div "9,748.00" at bounding box center [382, 100] width 34 height 13
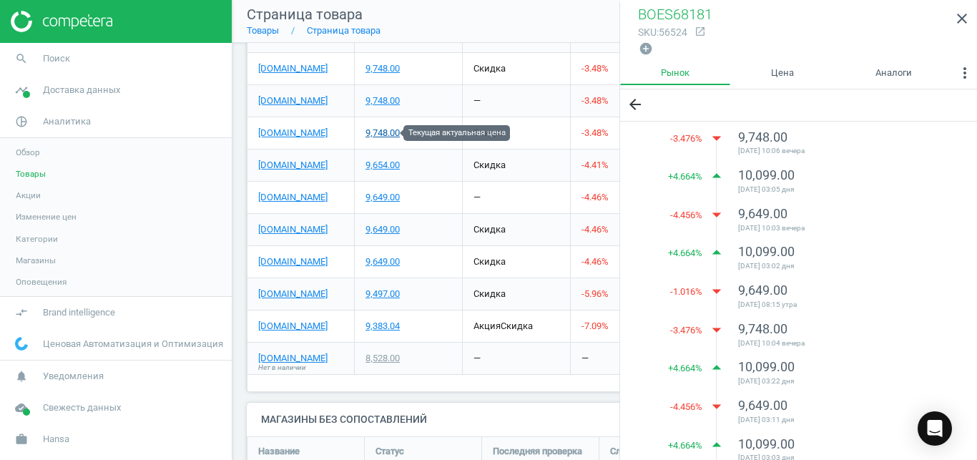
click at [390, 133] on div "9,748.00" at bounding box center [382, 133] width 34 height 13
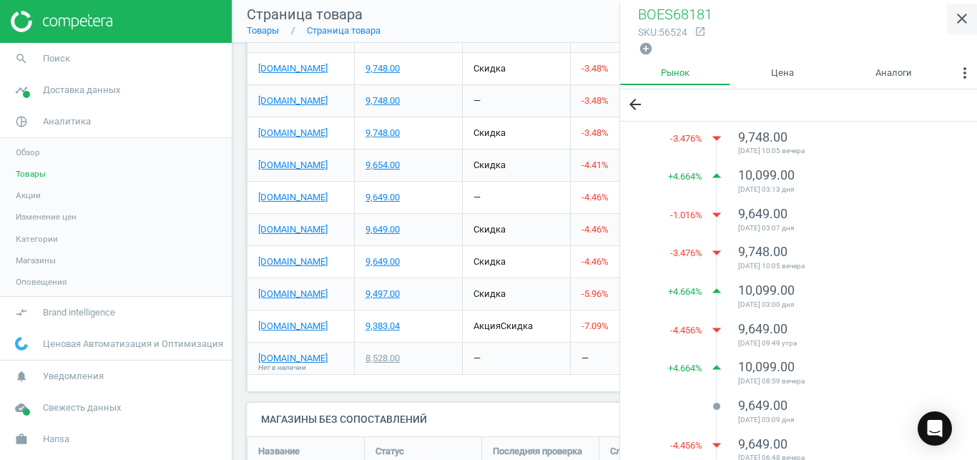
click at [961, 23] on icon "close" at bounding box center [961, 18] width 17 height 17
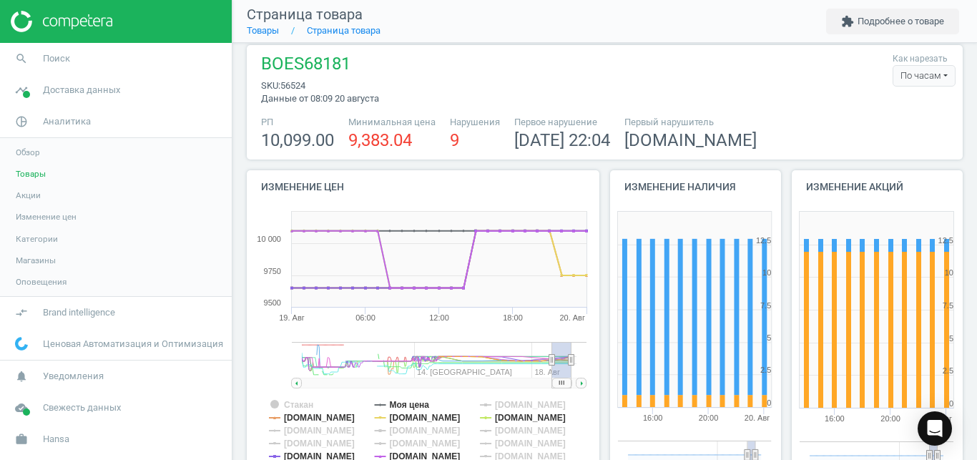
scroll to position [24, 0]
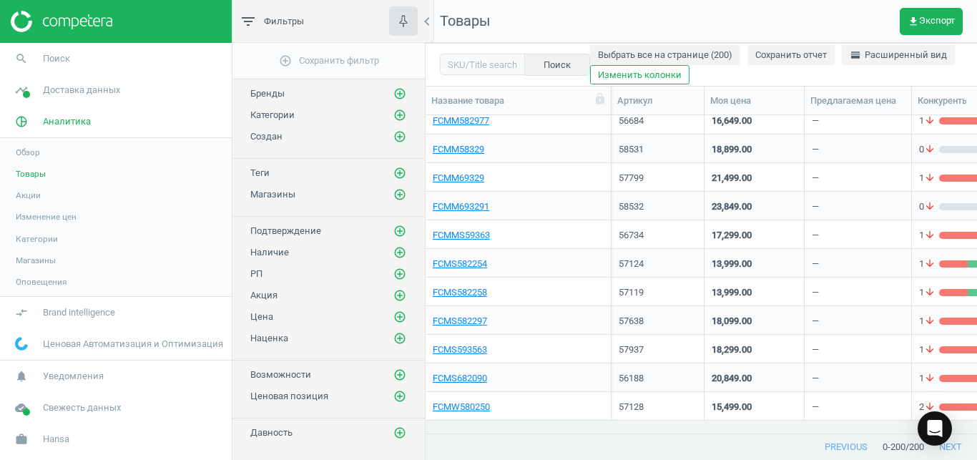
scroll to position [3127, 0]
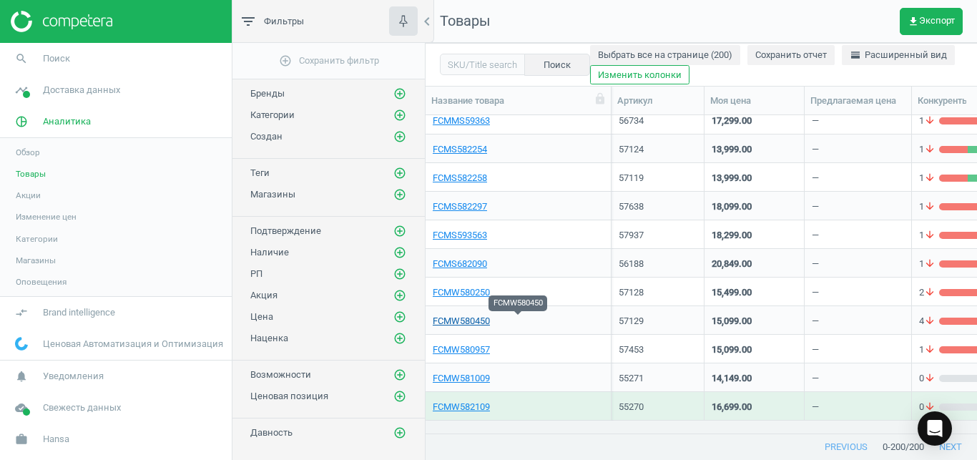
click at [471, 326] on link "FCMW580450" at bounding box center [461, 321] width 57 height 13
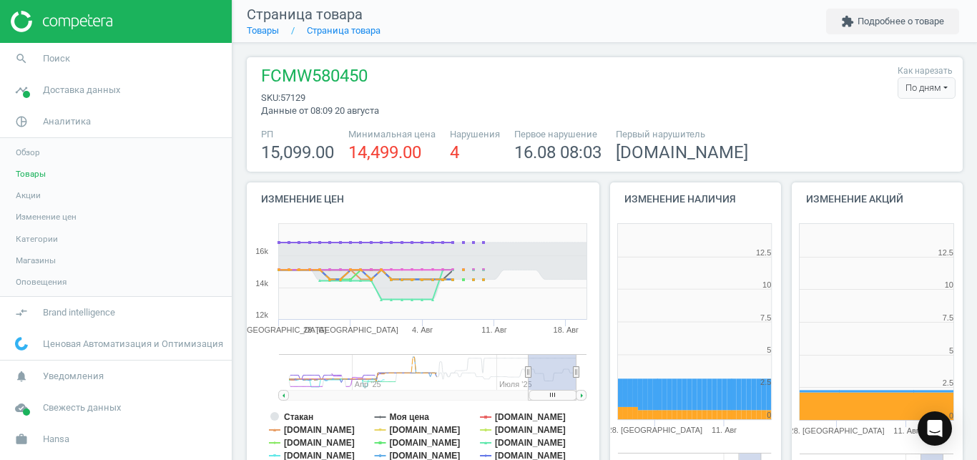
scroll to position [299, 181]
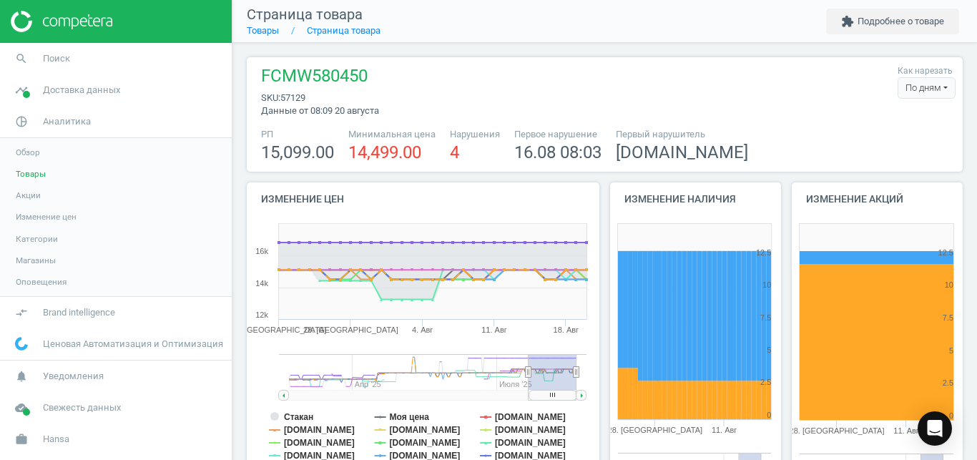
click at [898, 82] on div "По дням" at bounding box center [927, 87] width 58 height 21
click at [887, 134] on button "По часам" at bounding box center [909, 131] width 92 height 17
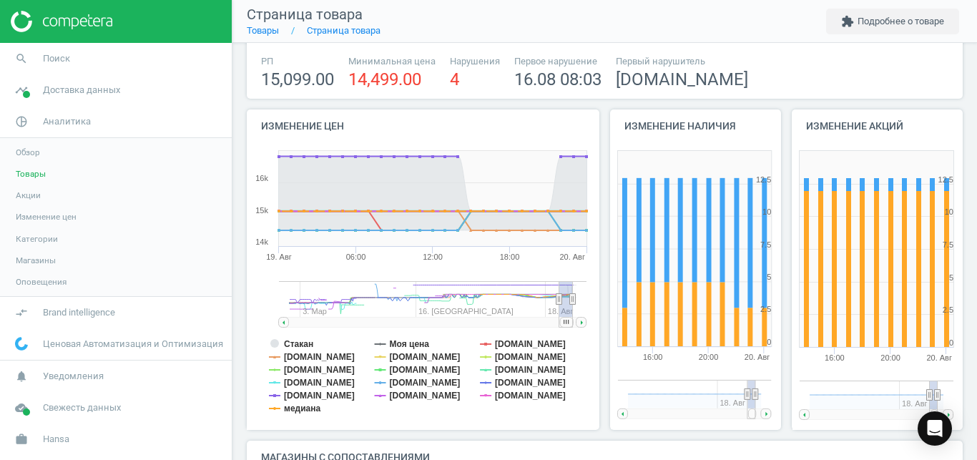
scroll to position [79, 0]
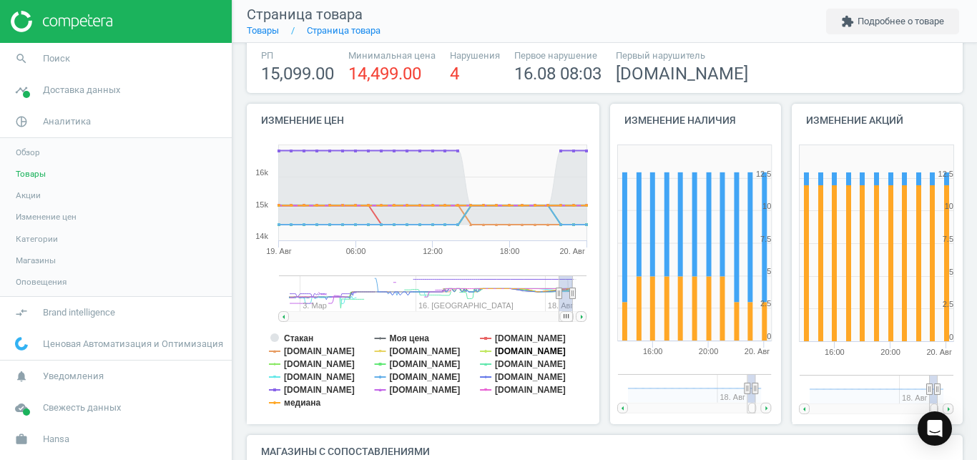
click at [532, 347] on tspan "[DOMAIN_NAME]" at bounding box center [530, 351] width 71 height 10
click at [513, 365] on tspan "[DOMAIN_NAME]" at bounding box center [530, 364] width 71 height 10
click at [510, 389] on tspan "[DOMAIN_NAME]" at bounding box center [530, 390] width 71 height 10
click at [418, 393] on tspan "[DOMAIN_NAME]" at bounding box center [425, 390] width 71 height 10
click at [417, 351] on tspan "[DOMAIN_NAME]" at bounding box center [425, 351] width 71 height 10
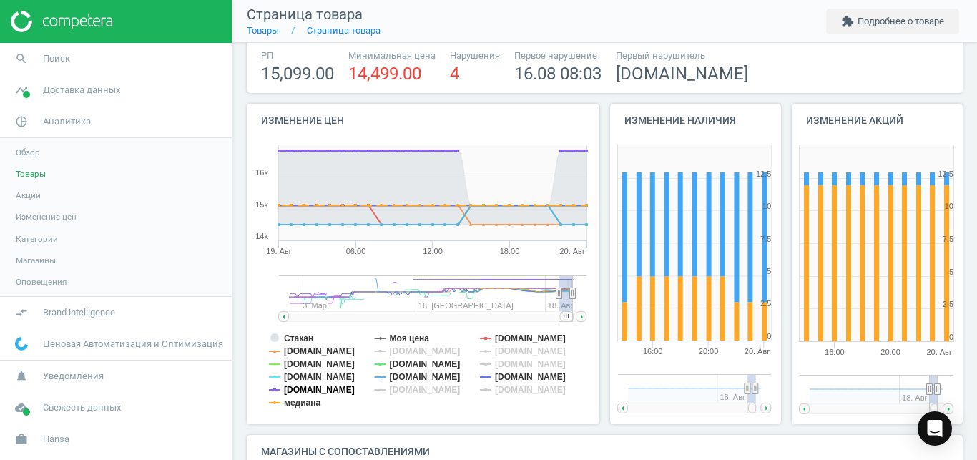
click at [325, 391] on tspan "[DOMAIN_NAME]" at bounding box center [319, 390] width 71 height 10
drag, startPoint x: 302, startPoint y: 376, endPoint x: 295, endPoint y: 353, distance: 24.5
click at [295, 353] on g "Стакан Моя цена [DOMAIN_NAME] [DOMAIN_NAME] [DOMAIN_NAME] [DOMAIN_NAME] [DOMAIN…" at bounding box center [417, 370] width 297 height 74
click at [295, 353] on tspan "[DOMAIN_NAME]" at bounding box center [319, 351] width 71 height 10
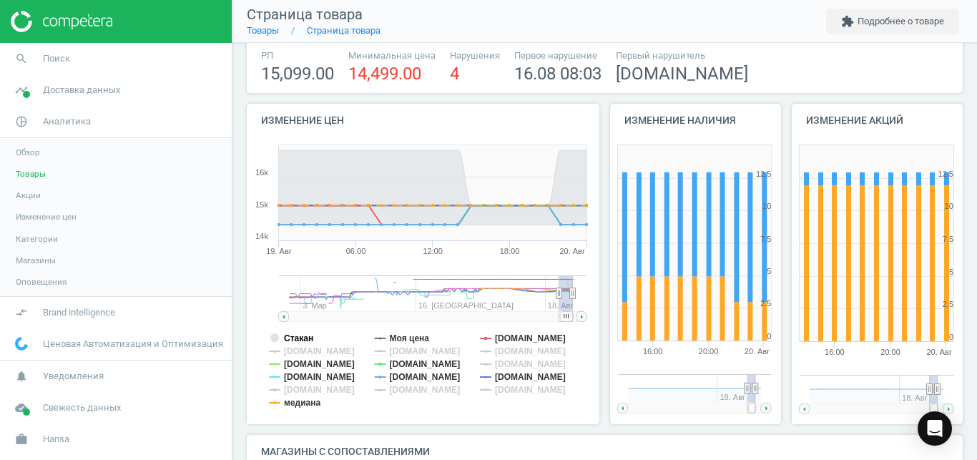
click at [300, 341] on tspan "Стакан" at bounding box center [298, 338] width 29 height 10
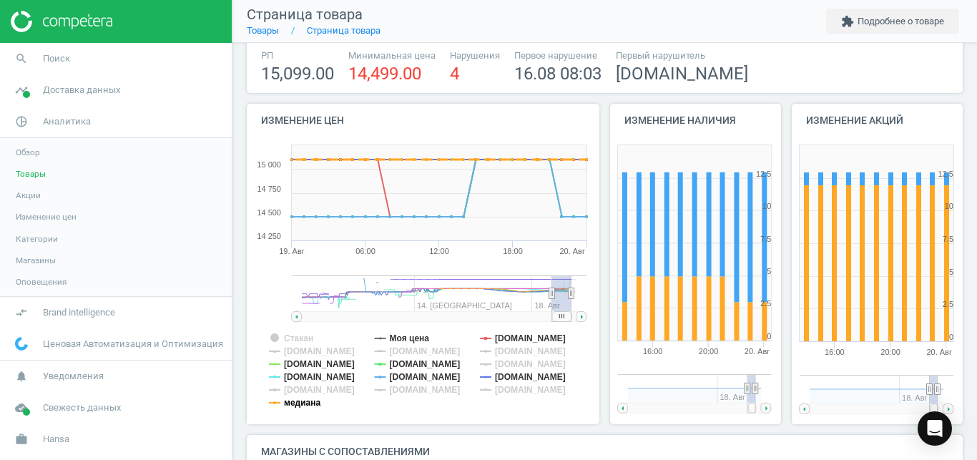
click at [301, 401] on tspan "медиана" at bounding box center [302, 403] width 36 height 10
drag, startPoint x: 563, startPoint y: 316, endPoint x: 591, endPoint y: 312, distance: 28.9
click at [591, 312] on icon "Created with Highstock 6.2.0 Стакан Моя цена [DOMAIN_NAME] [DOMAIN_NAME] [DOMAI…" at bounding box center [420, 281] width 347 height 286
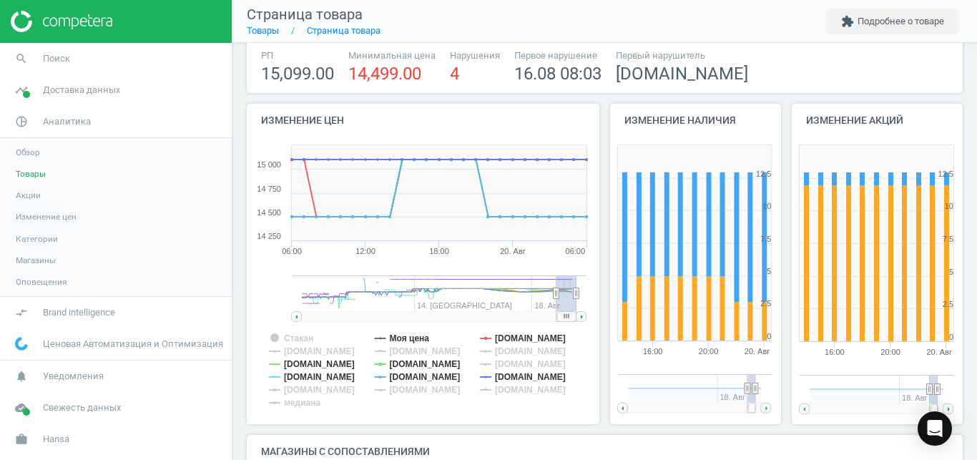
drag, startPoint x: 553, startPoint y: 293, endPoint x: 534, endPoint y: 296, distance: 18.8
click at [554, 296] on icon at bounding box center [557, 293] width 6 height 11
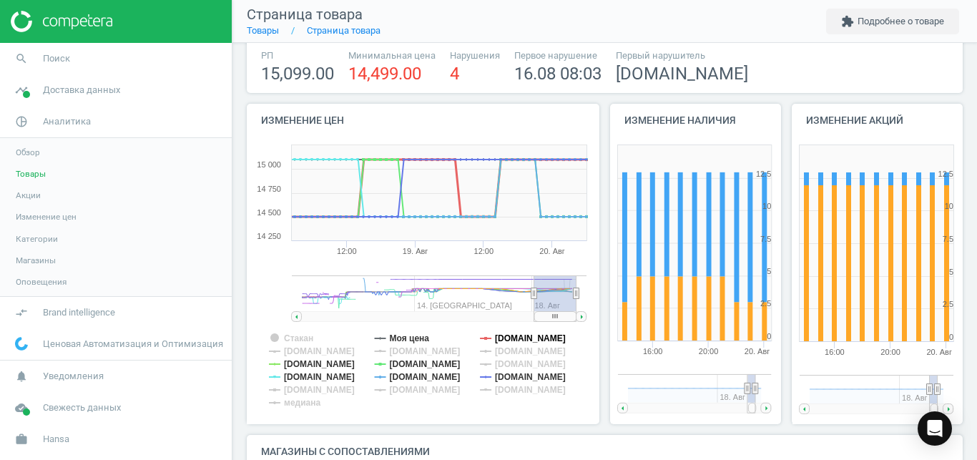
click at [511, 335] on tspan "[DOMAIN_NAME]" at bounding box center [530, 338] width 71 height 10
click at [312, 377] on tspan "[DOMAIN_NAME]" at bounding box center [319, 377] width 71 height 10
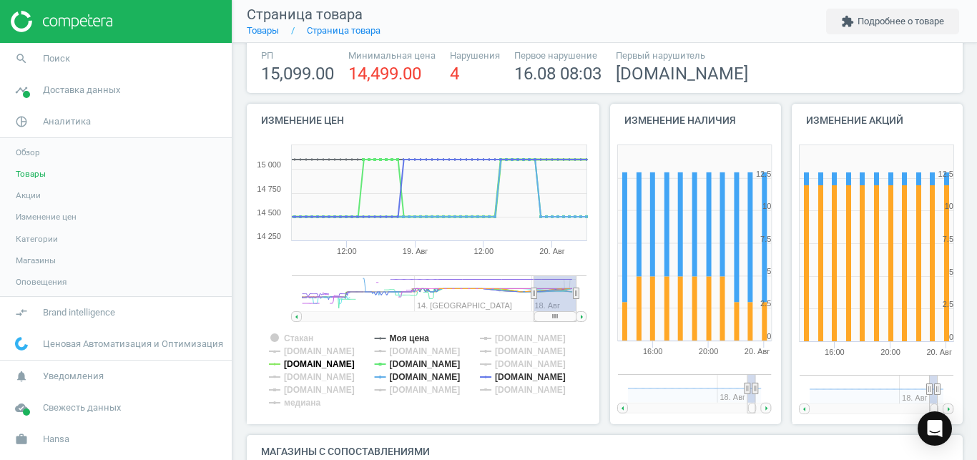
click at [315, 368] on tspan "[DOMAIN_NAME]" at bounding box center [319, 364] width 71 height 10
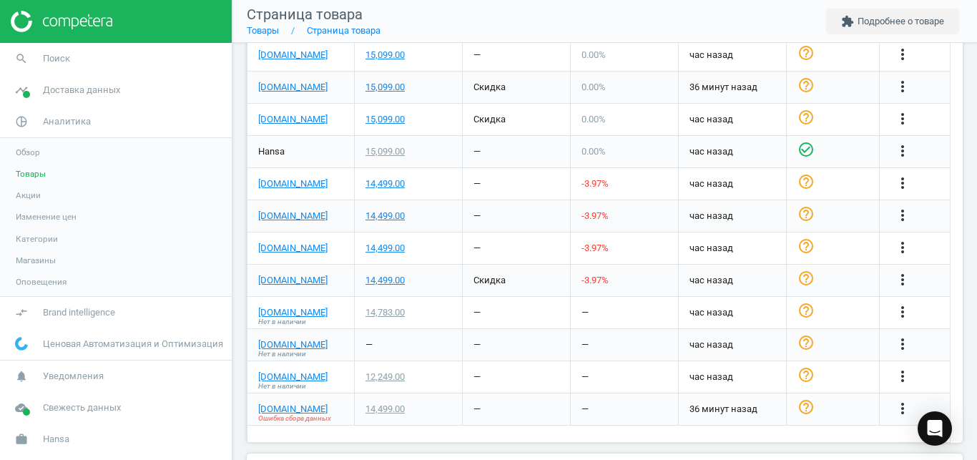
scroll to position [606, 0]
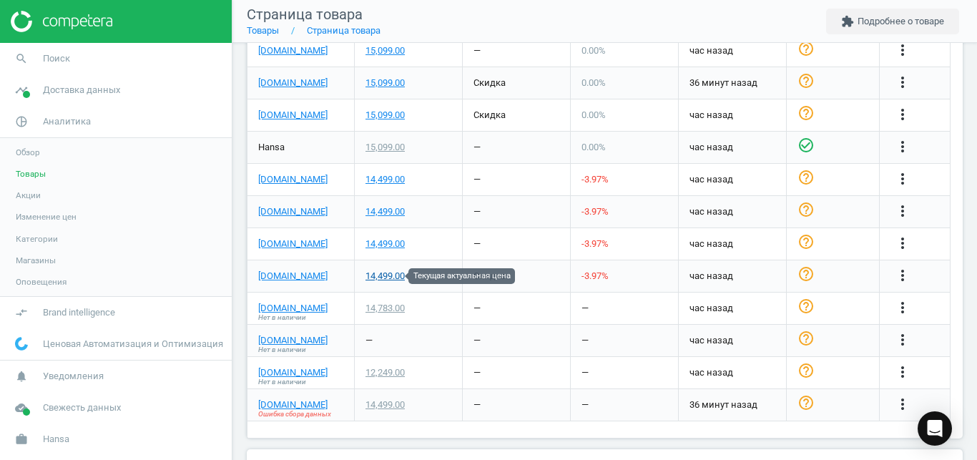
click at [398, 278] on div "14,499.00" at bounding box center [384, 276] width 39 height 13
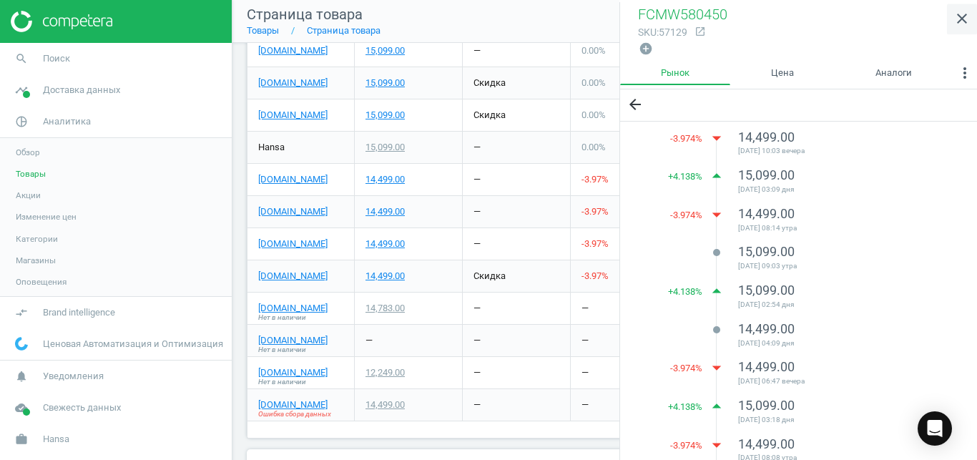
click at [966, 18] on icon "close" at bounding box center [961, 18] width 17 height 17
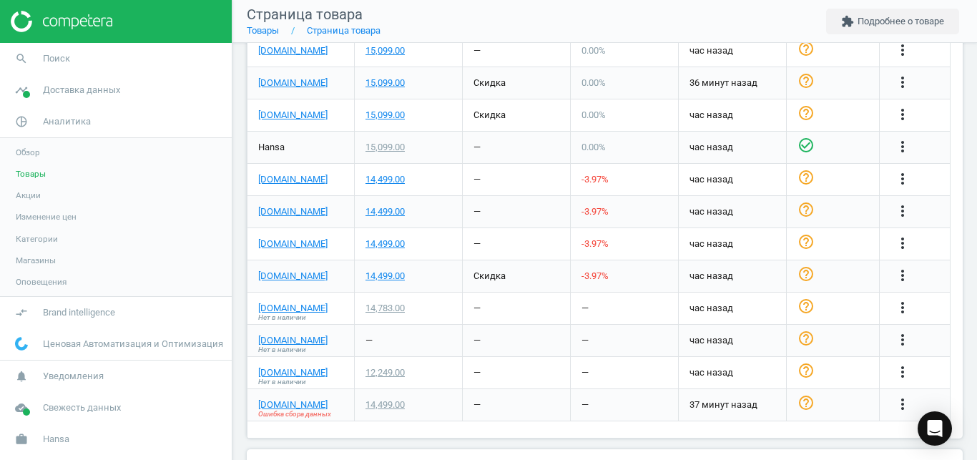
scroll to position [0, 0]
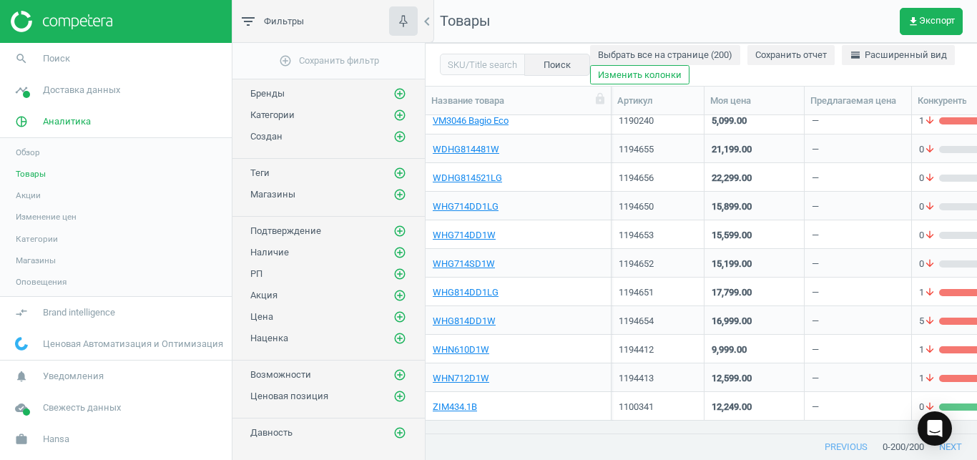
scroll to position [5216, 0]
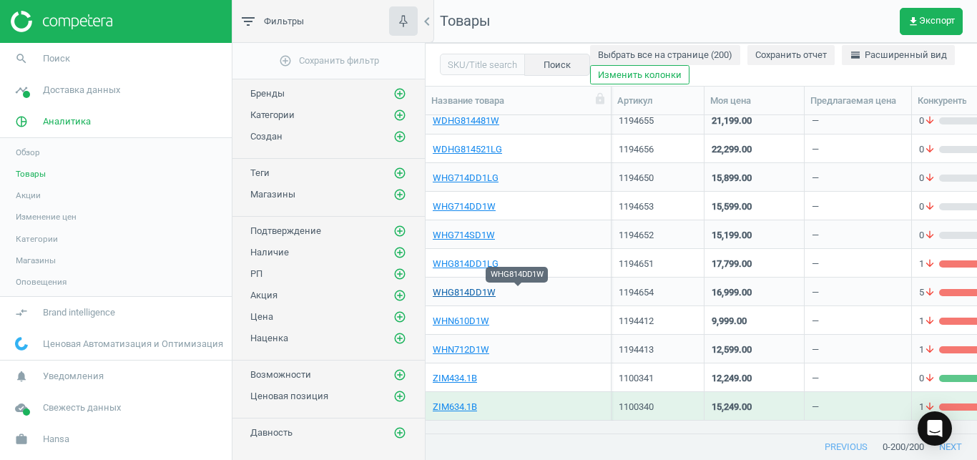
click at [486, 295] on link "WHG814DD1W" at bounding box center [464, 292] width 63 height 13
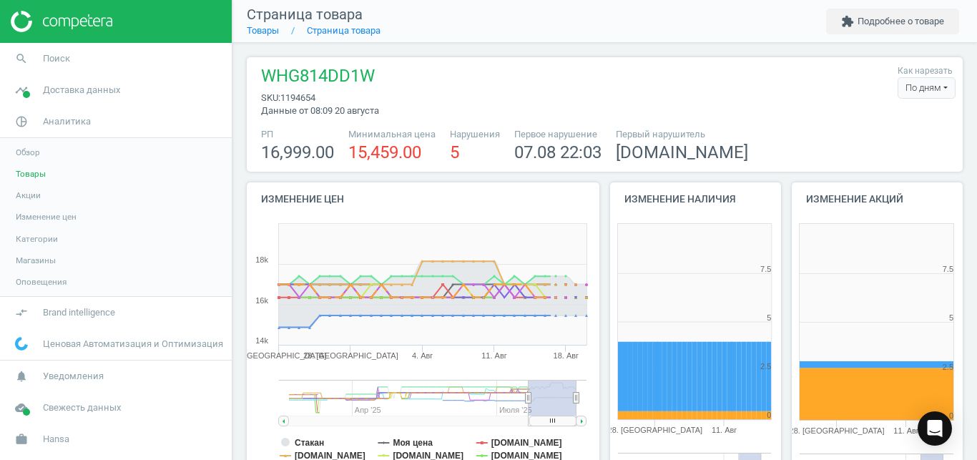
scroll to position [299, 181]
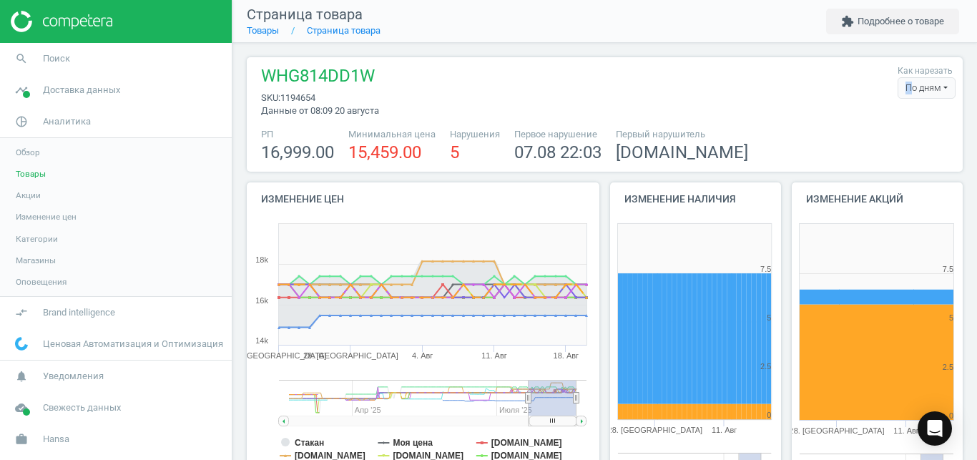
drag, startPoint x: 888, startPoint y: 103, endPoint x: 908, endPoint y: 93, distance: 21.8
click at [908, 93] on div "Как нарезать По дням По дням По часам" at bounding box center [922, 90] width 65 height 53
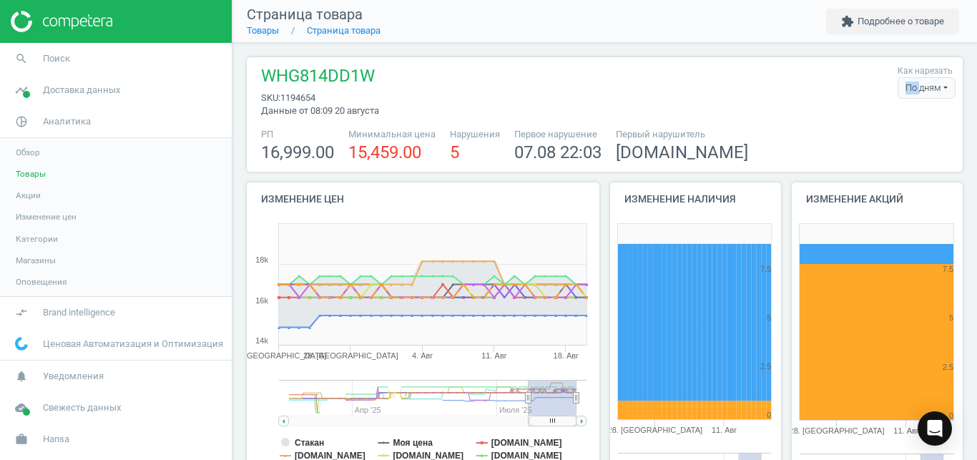
click at [908, 93] on div "По дням" at bounding box center [927, 87] width 58 height 21
click at [880, 132] on button "По часам" at bounding box center [909, 131] width 92 height 17
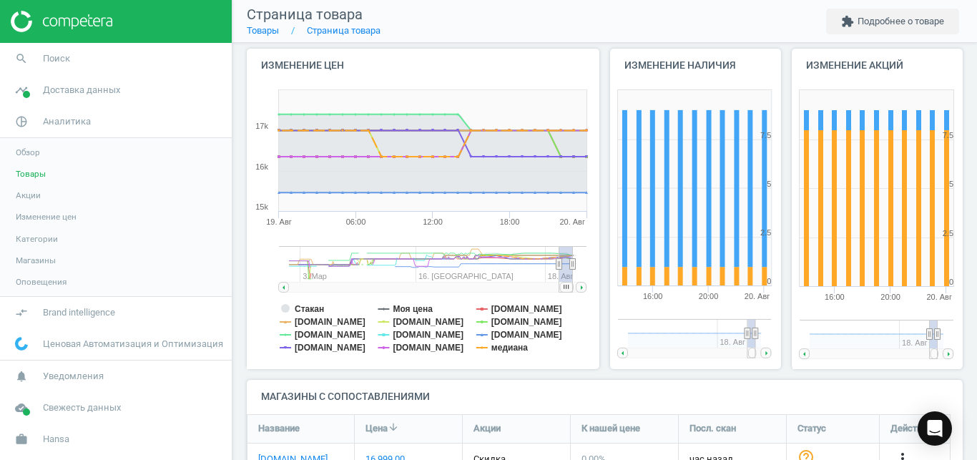
scroll to position [142, 0]
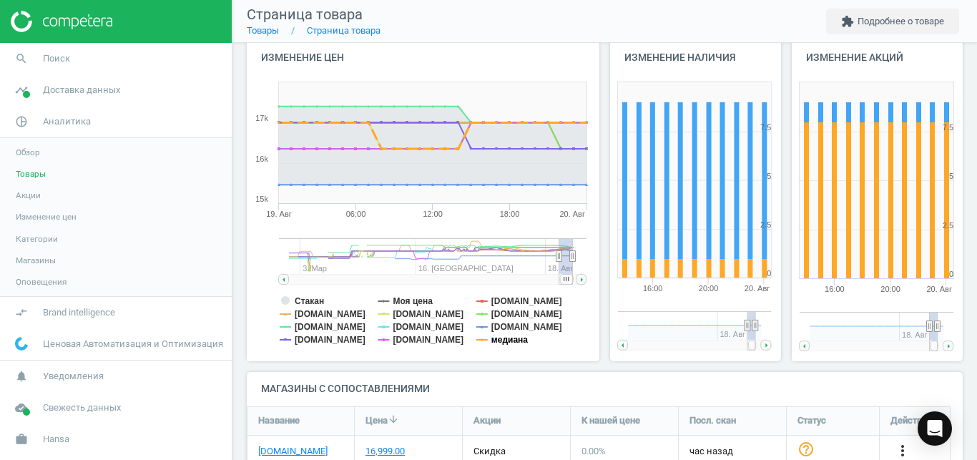
click at [516, 340] on tspan "медиана" at bounding box center [509, 340] width 36 height 10
click at [502, 327] on tspan "[DOMAIN_NAME]" at bounding box center [526, 327] width 71 height 10
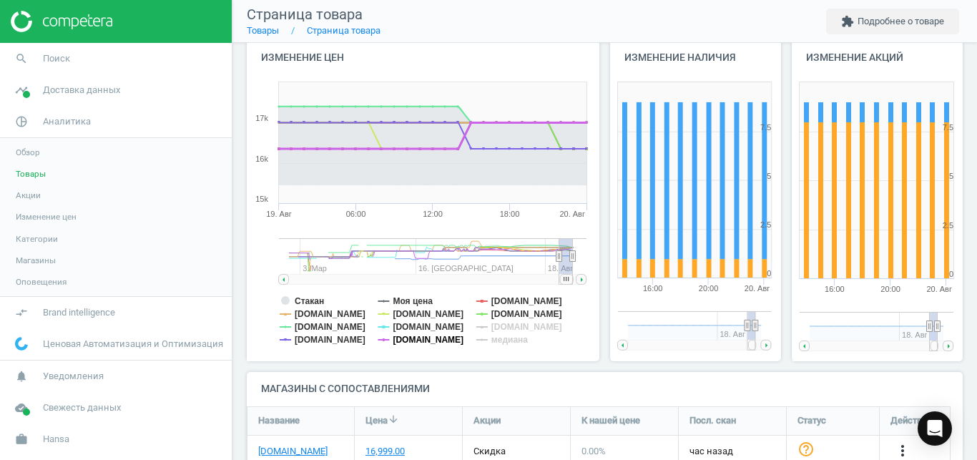
click at [406, 342] on tspan "[DOMAIN_NAME]" at bounding box center [428, 340] width 71 height 10
click at [409, 325] on tspan "[DOMAIN_NAME]" at bounding box center [428, 327] width 71 height 10
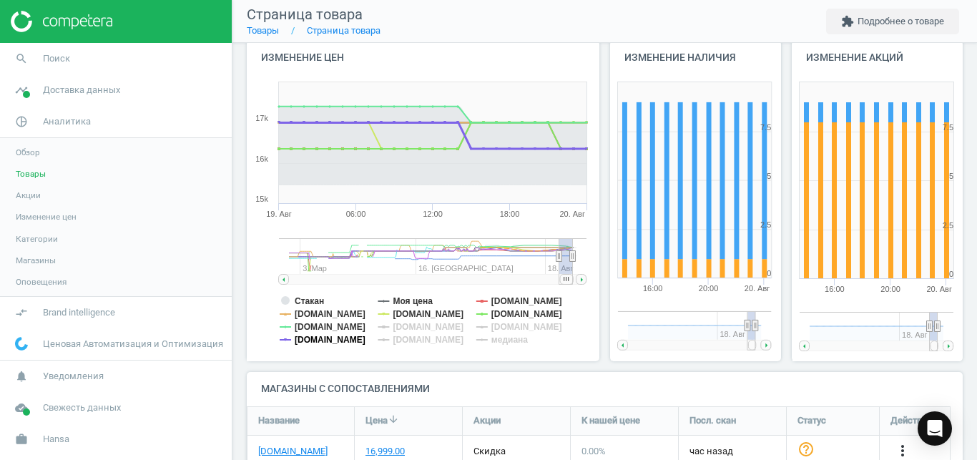
click at [300, 345] on tspan "[DOMAIN_NAME]" at bounding box center [330, 340] width 71 height 10
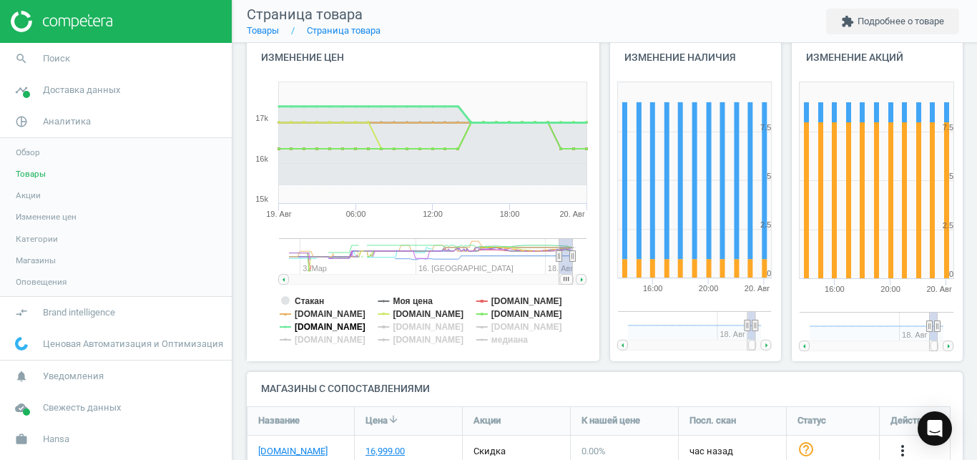
click at [310, 325] on tspan "[DOMAIN_NAME]" at bounding box center [330, 327] width 71 height 10
click at [310, 312] on tspan "[DOMAIN_NAME]" at bounding box center [330, 314] width 71 height 10
click at [313, 301] on tspan "Стакан" at bounding box center [309, 301] width 29 height 10
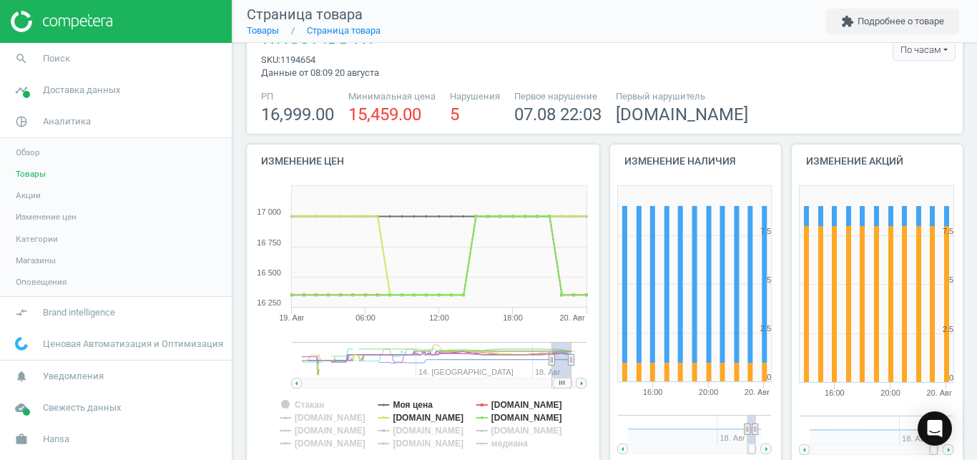
scroll to position [36, 0]
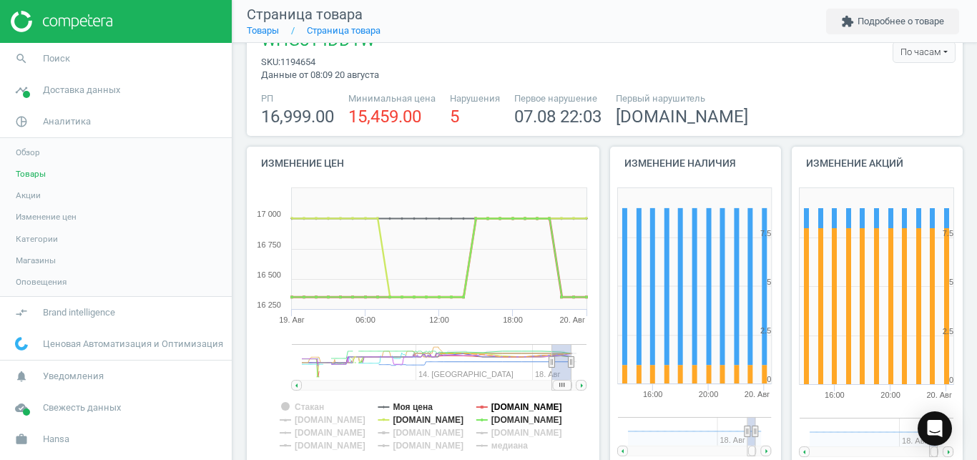
click at [515, 406] on tspan "[DOMAIN_NAME]" at bounding box center [526, 407] width 71 height 10
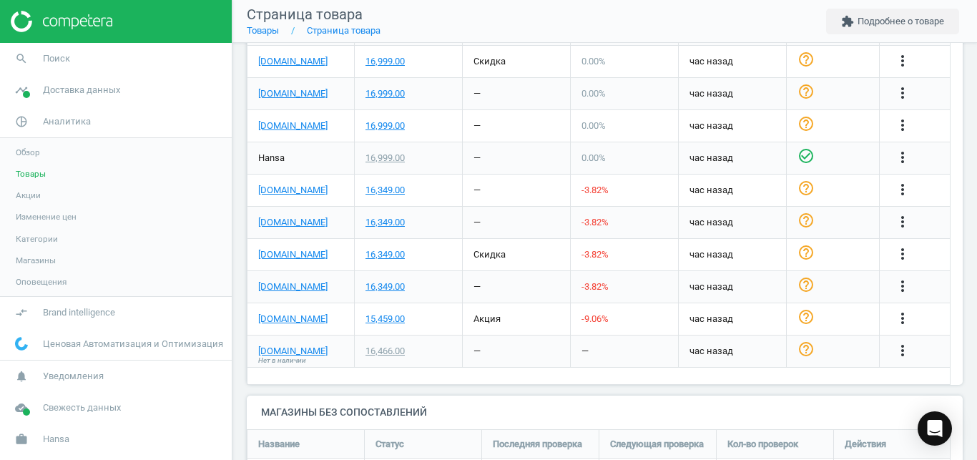
scroll to position [517, 0]
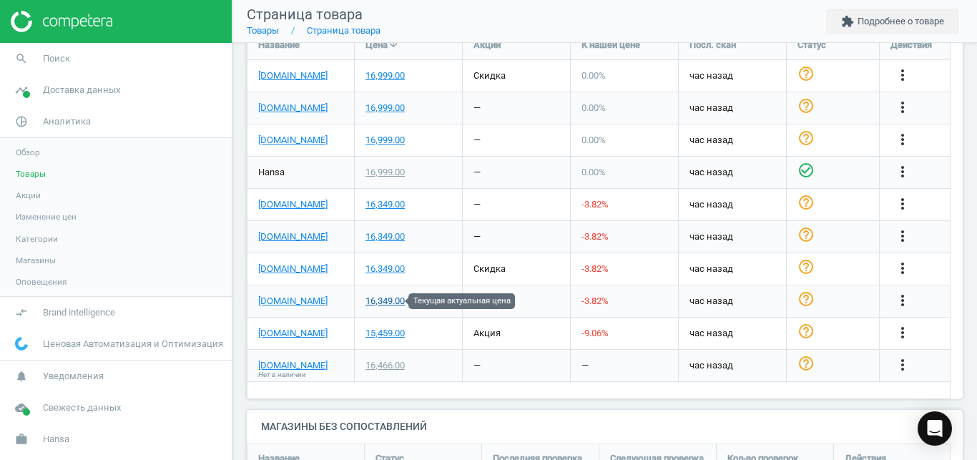
click at [402, 297] on div "16,349.00" at bounding box center [384, 301] width 39 height 13
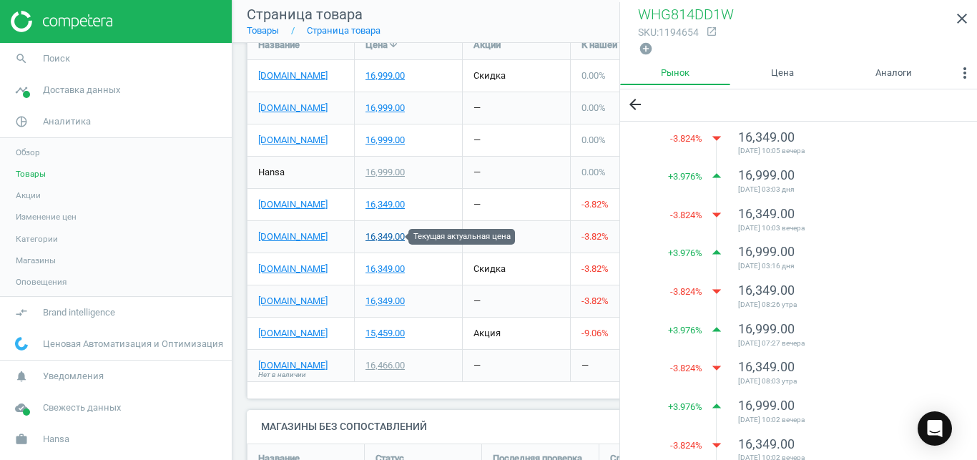
click at [386, 241] on div "16,349.00" at bounding box center [384, 236] width 39 height 13
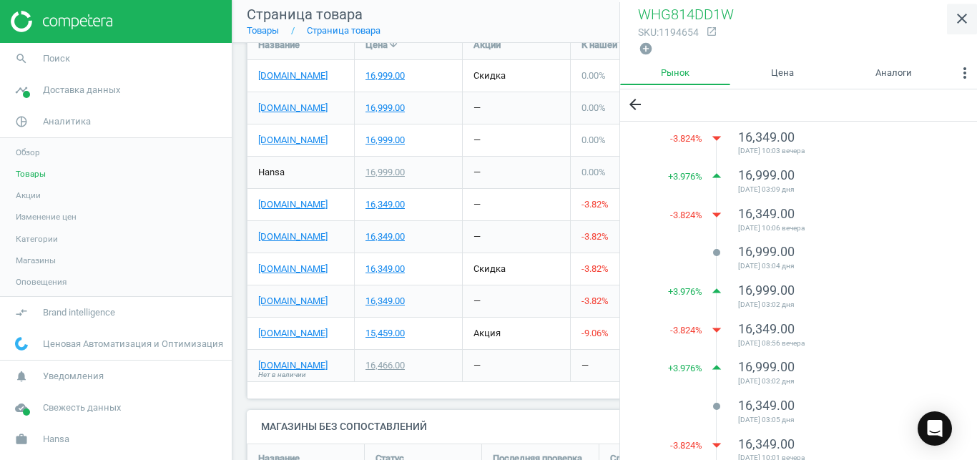
click at [965, 21] on icon "close" at bounding box center [961, 18] width 17 height 17
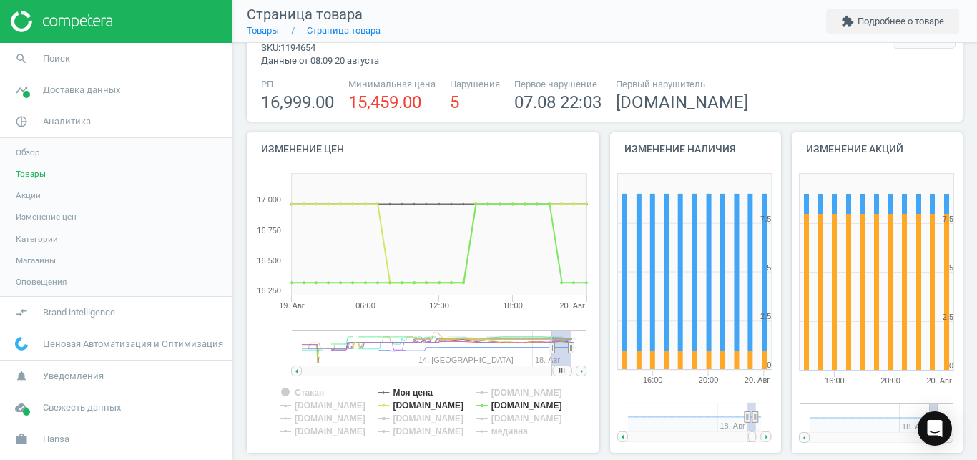
scroll to position [52, 0]
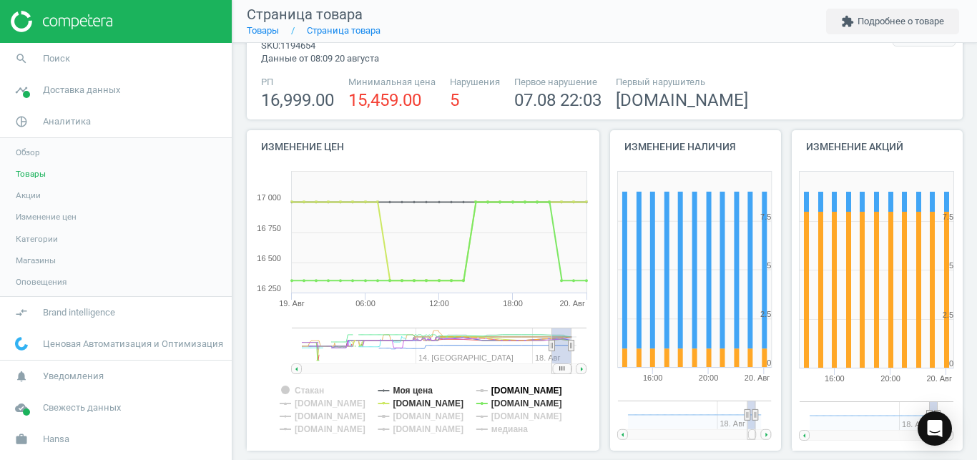
click at [509, 389] on tspan "[DOMAIN_NAME]" at bounding box center [526, 390] width 71 height 10
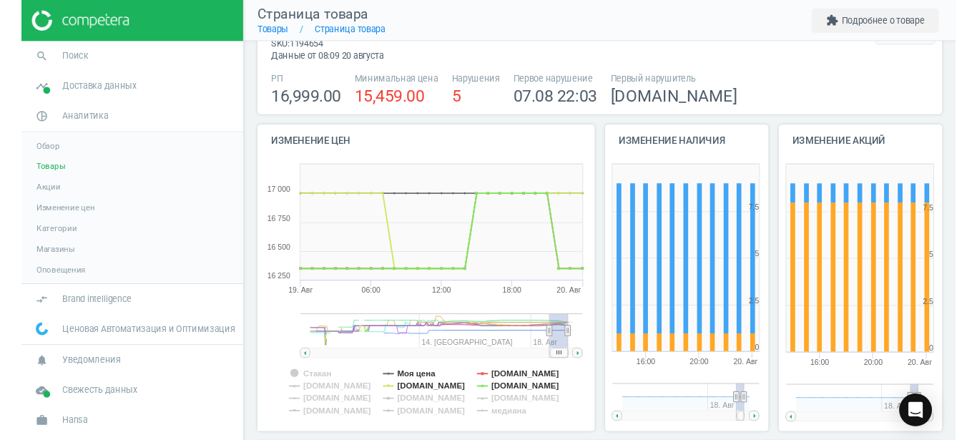
scroll to position [0, 0]
